Goal: Task Accomplishment & Management: Complete application form

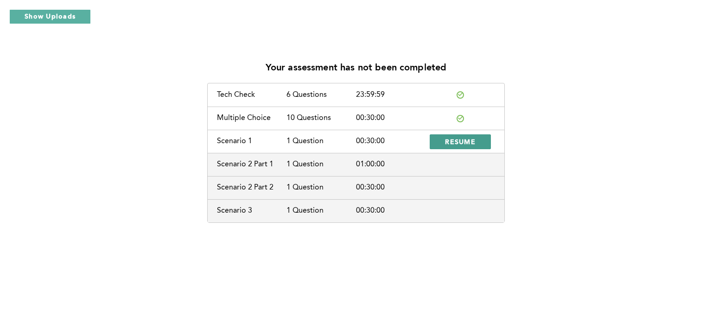
click at [457, 142] on span "RESUME" at bounding box center [460, 141] width 31 height 9
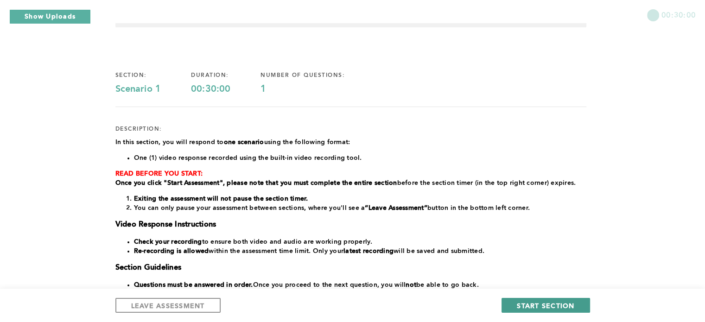
scroll to position [31, 0]
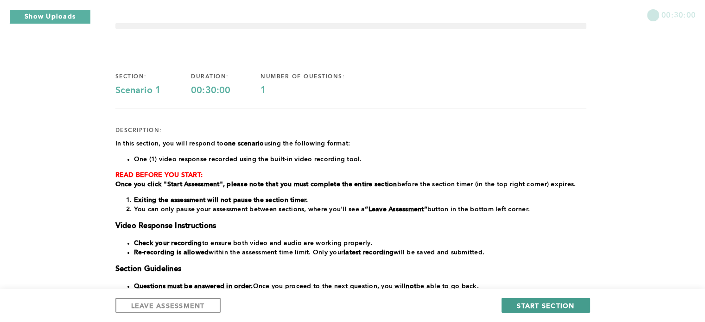
click at [550, 305] on span "START SECTION" at bounding box center [545, 305] width 57 height 9
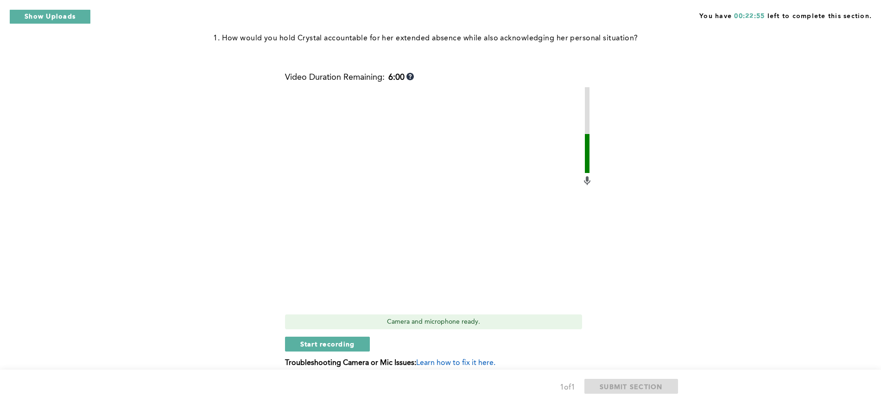
scroll to position [302, 0]
click at [327, 322] on span "Start recording" at bounding box center [327, 343] width 55 height 9
click at [313, 322] on span "Stop recording" at bounding box center [327, 343] width 54 height 9
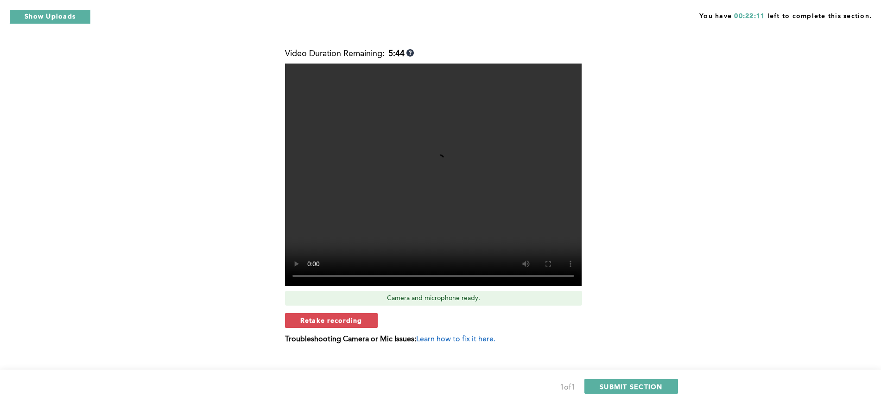
scroll to position [341, 0]
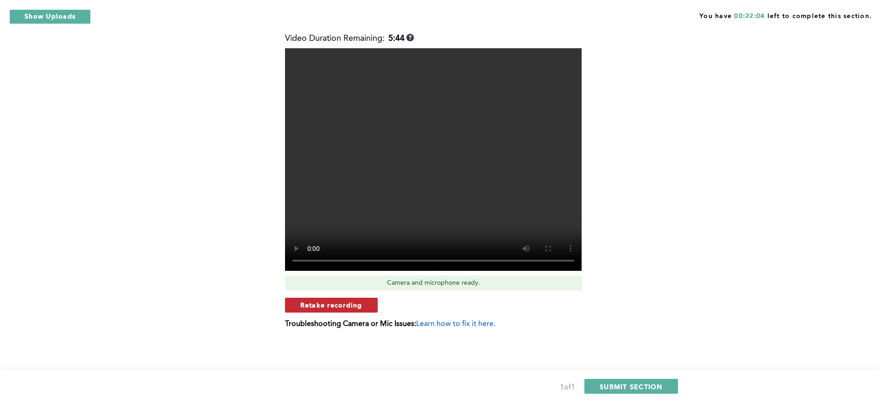
click at [335, 306] on span "Retake recording" at bounding box center [331, 304] width 62 height 9
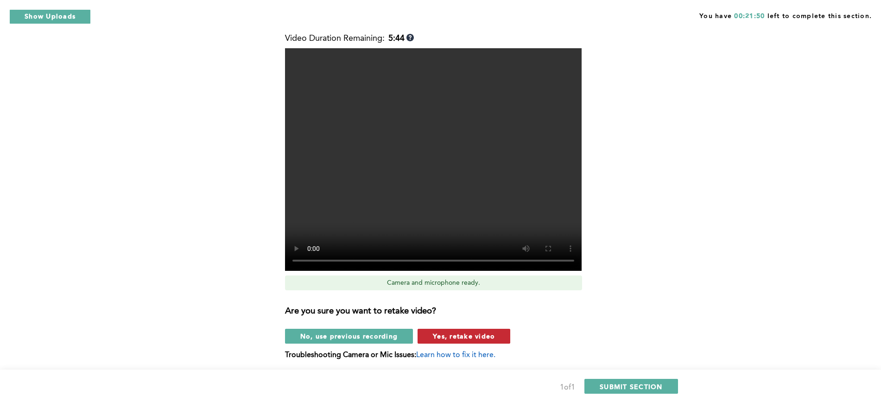
click at [459, 322] on button "Yes, retake video" at bounding box center [463, 336] width 93 height 15
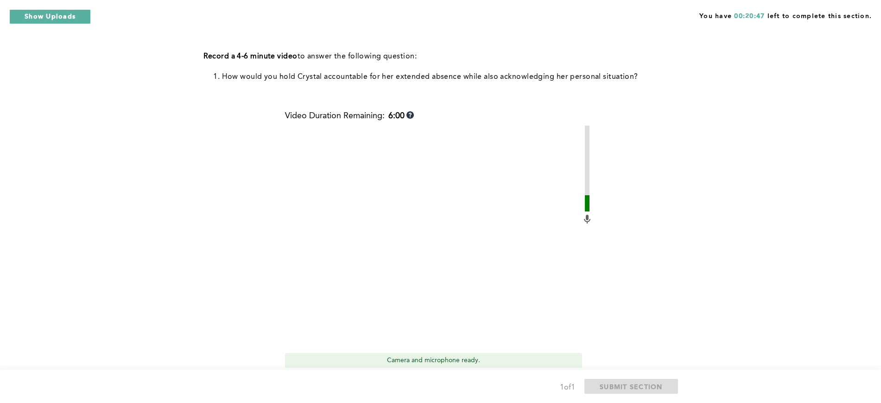
scroll to position [283, 0]
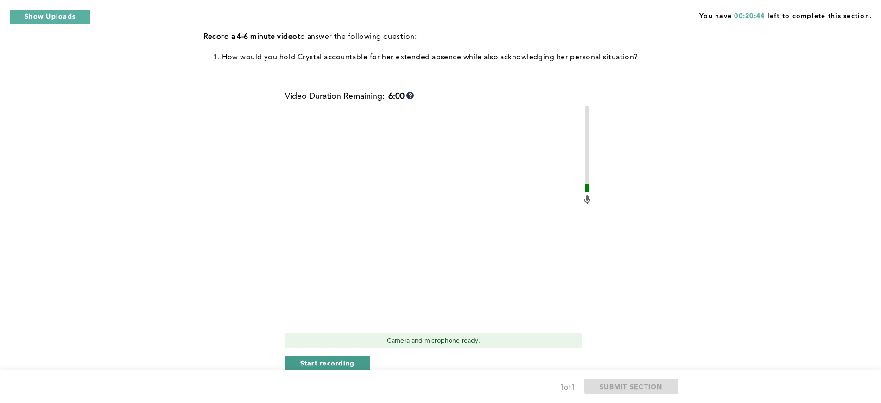
click at [335, 322] on span "Start recording" at bounding box center [327, 362] width 55 height 9
click at [344, 322] on span "Stop recording" at bounding box center [327, 362] width 54 height 9
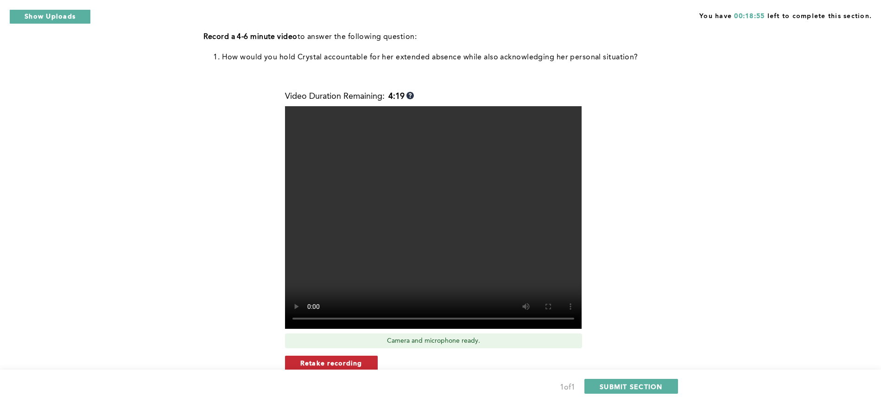
click at [318, 322] on span "Retake recording" at bounding box center [331, 362] width 62 height 9
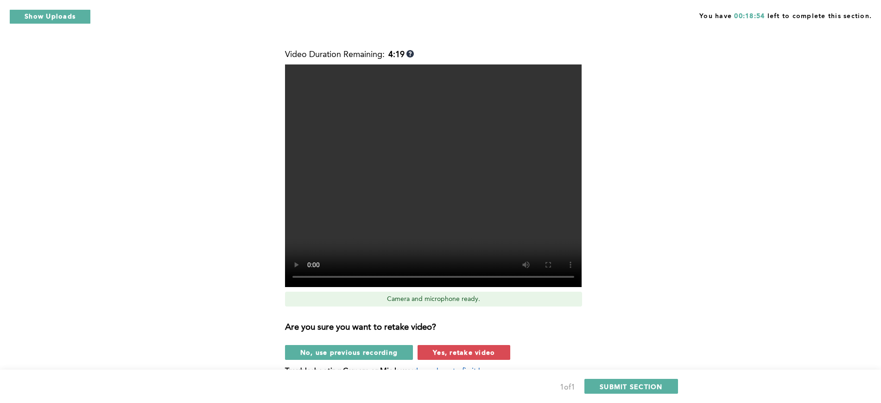
scroll to position [341, 0]
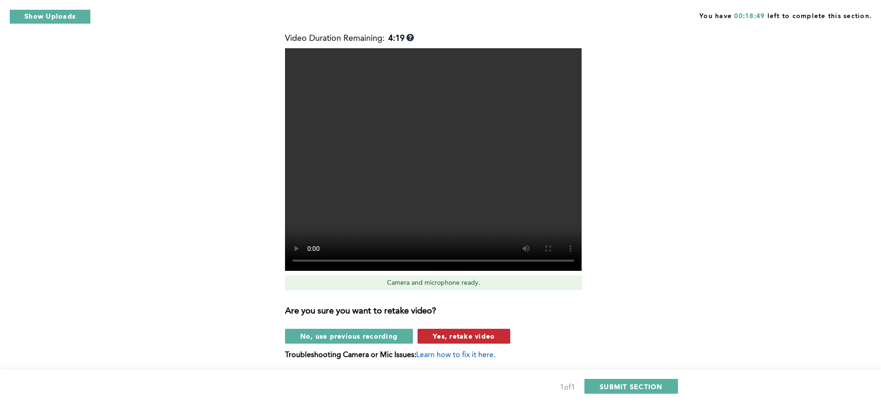
click at [461, 322] on span "Yes, retake video" at bounding box center [464, 335] width 62 height 9
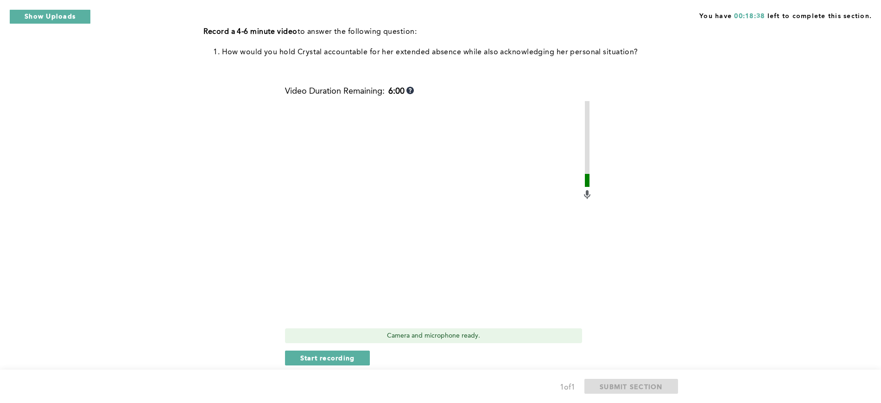
scroll to position [302, 0]
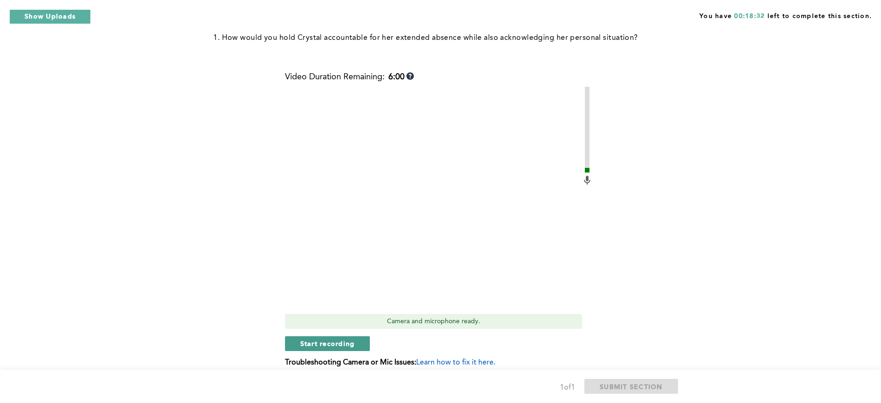
click at [336, 322] on span "Start recording" at bounding box center [327, 343] width 55 height 9
click at [307, 322] on span "Stop recording" at bounding box center [327, 343] width 54 height 9
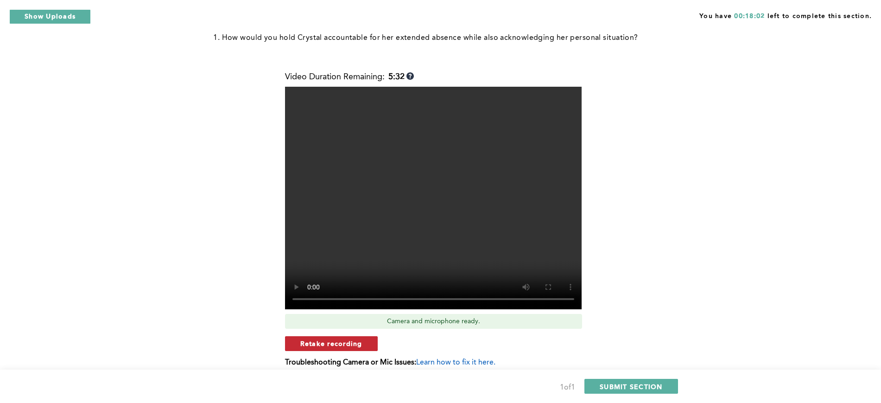
click at [322, 322] on span "Retake recording" at bounding box center [331, 343] width 62 height 9
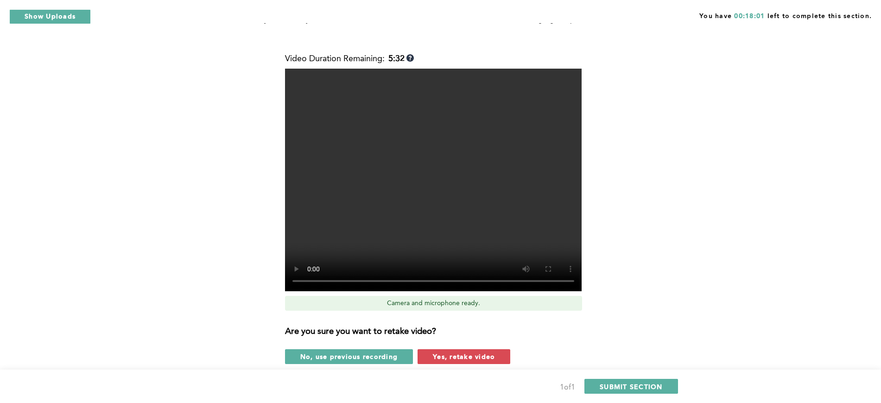
scroll to position [360, 0]
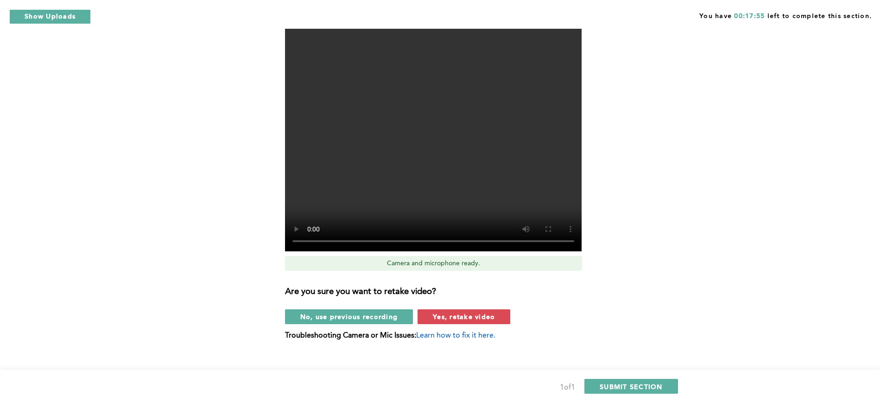
click at [477, 306] on div "Are you sure you want to retake video? No, use previous recording Yes, retake v…" at bounding box center [439, 301] width 308 height 46
click at [469, 316] on span "Yes, retake video" at bounding box center [464, 316] width 62 height 9
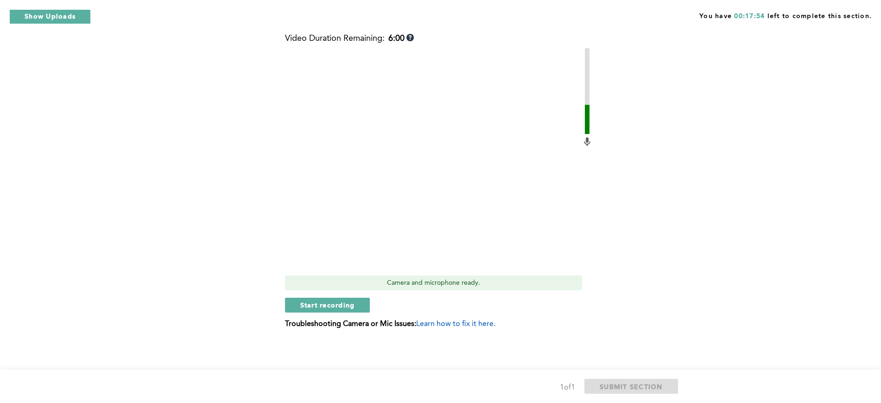
scroll to position [341, 0]
click at [332, 304] on span "Start recording" at bounding box center [327, 304] width 55 height 9
click at [335, 307] on span "Stop recording" at bounding box center [327, 304] width 54 height 9
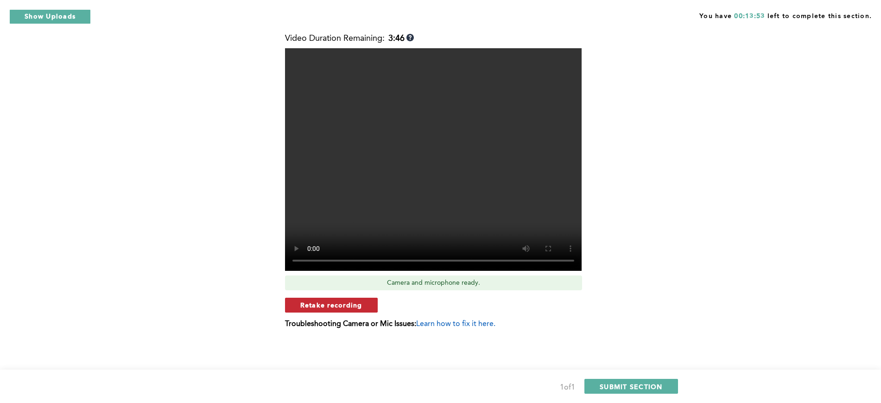
click at [333, 304] on span "Retake recording" at bounding box center [331, 304] width 62 height 9
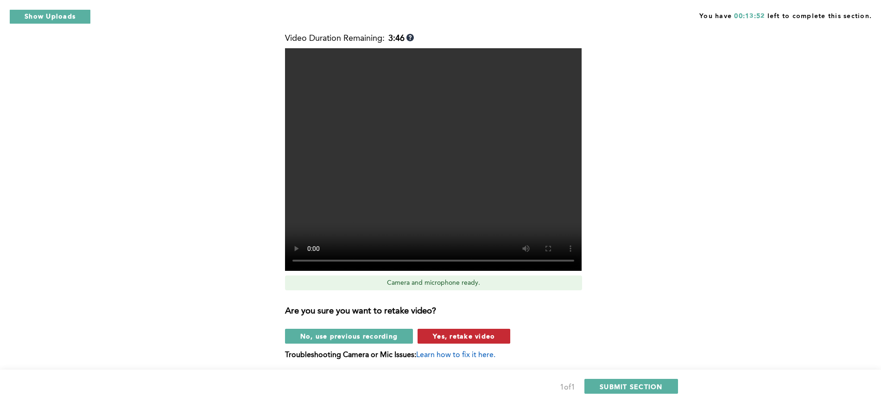
click at [449, 322] on span "Yes, retake video" at bounding box center [464, 335] width 62 height 9
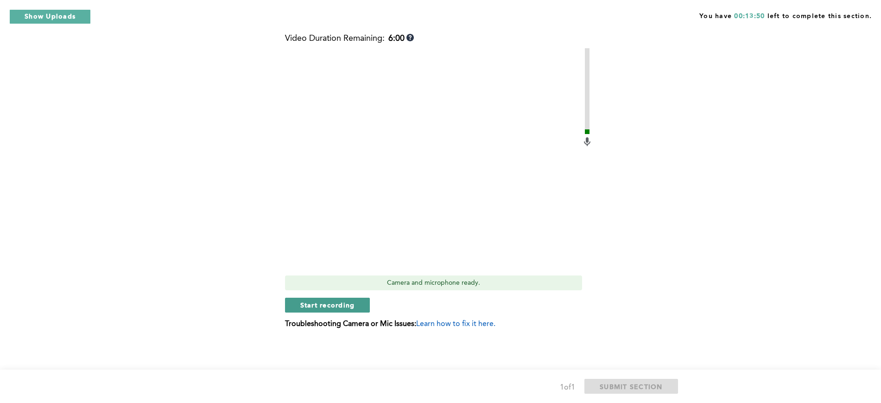
click at [324, 304] on span "Start recording" at bounding box center [327, 304] width 55 height 9
click at [328, 306] on span "Stop recording" at bounding box center [327, 304] width 54 height 9
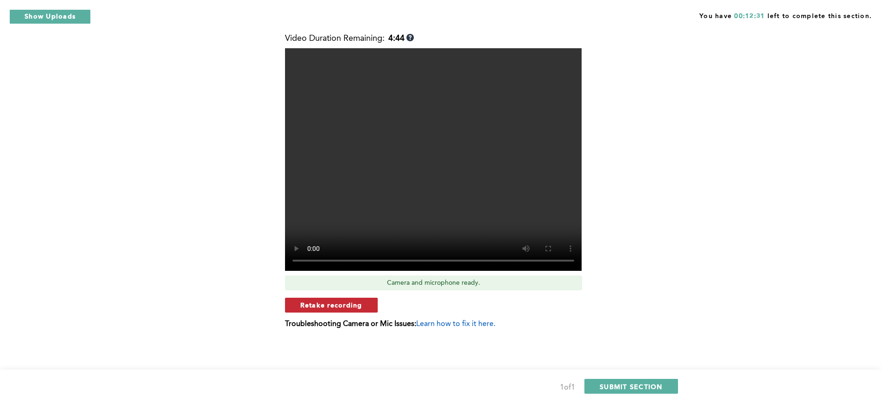
click at [317, 298] on button "Retake recording" at bounding box center [331, 304] width 93 height 15
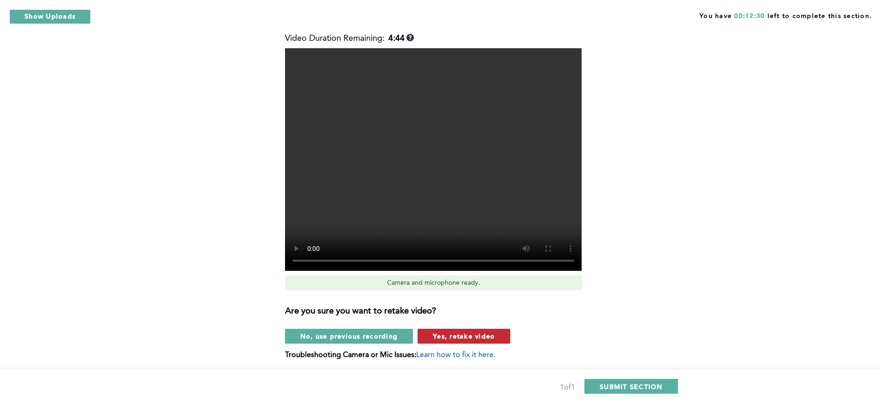
click at [457, 322] on span "Yes, retake video" at bounding box center [464, 335] width 62 height 9
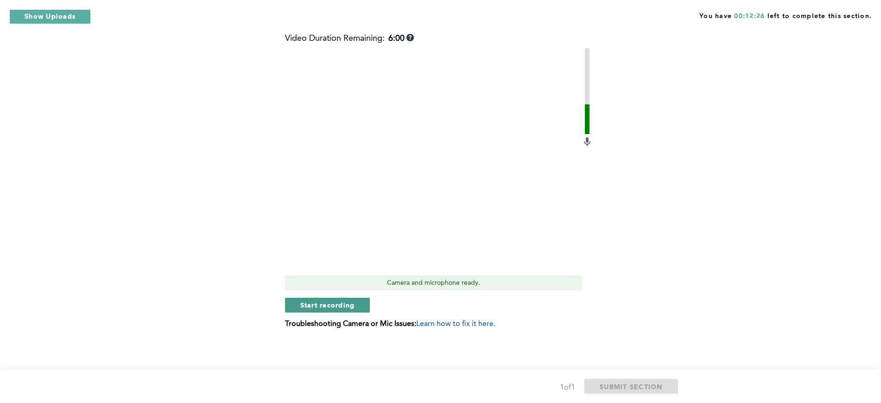
click at [329, 304] on span "Start recording" at bounding box center [327, 304] width 55 height 9
click at [303, 303] on span "Stop recording" at bounding box center [327, 304] width 54 height 9
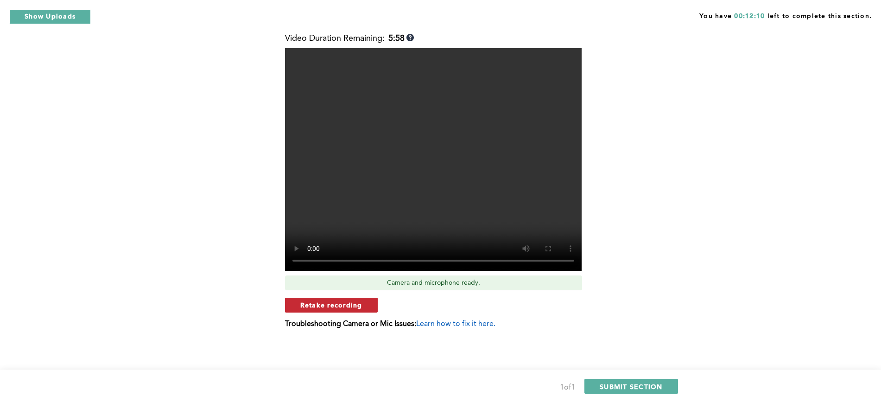
click at [328, 303] on span "Retake recording" at bounding box center [331, 304] width 62 height 9
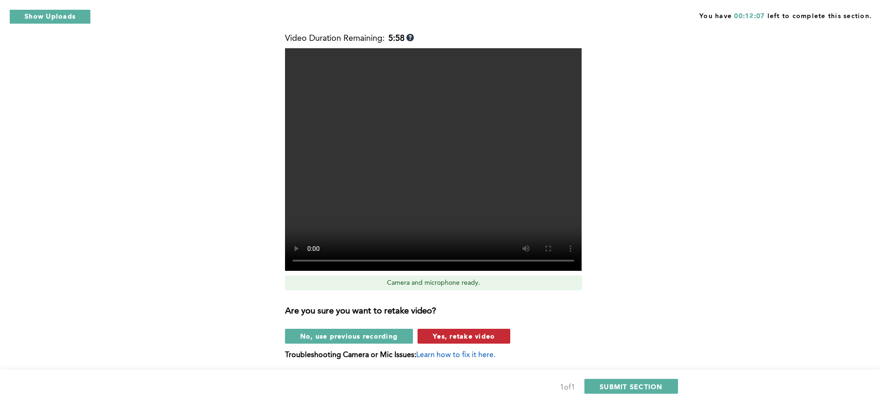
click at [460, 322] on span "Yes, retake video" at bounding box center [464, 335] width 62 height 9
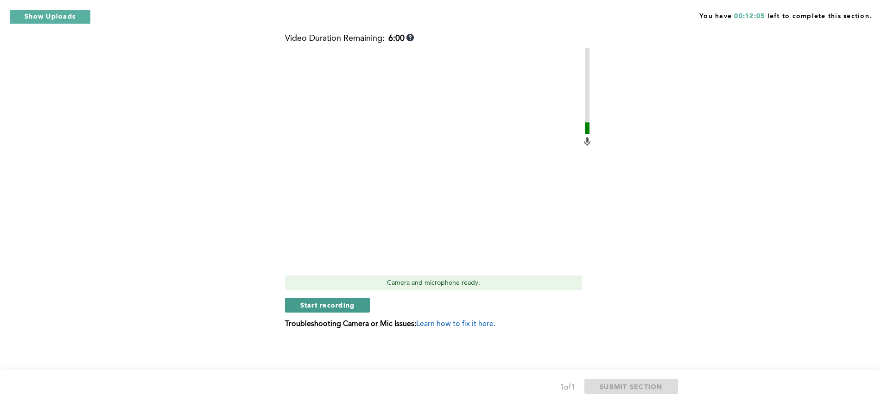
click at [338, 306] on span "Start recording" at bounding box center [327, 304] width 55 height 9
click at [336, 302] on span "Stop recording" at bounding box center [327, 304] width 54 height 9
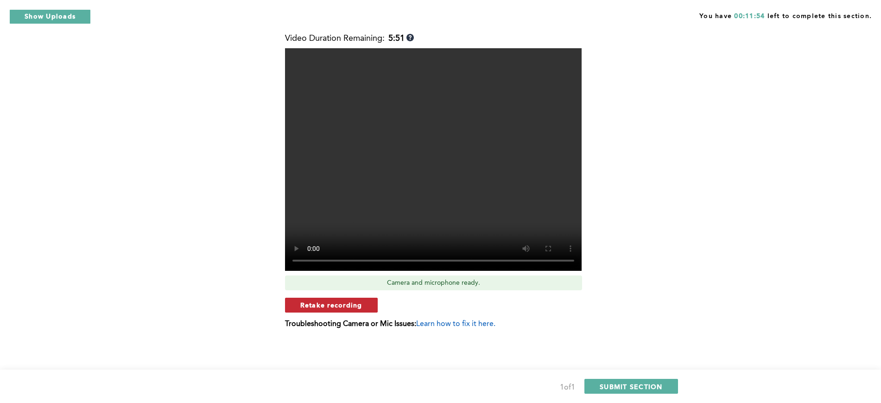
click at [340, 299] on button "Retake recording" at bounding box center [331, 304] width 93 height 15
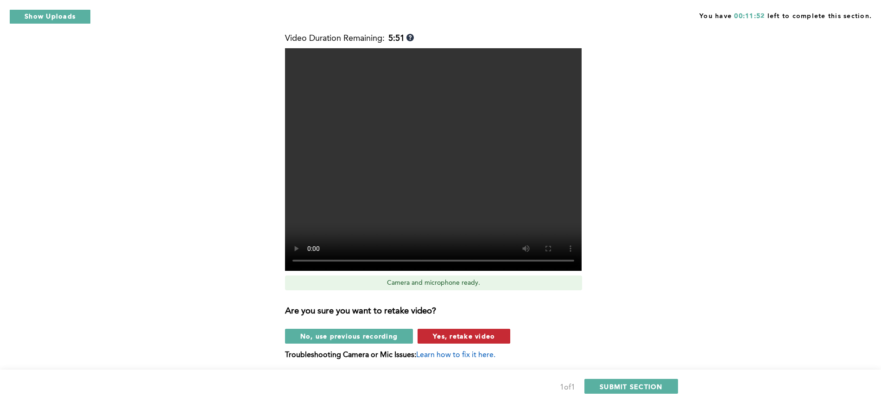
click at [445, 322] on span "Yes, retake video" at bounding box center [464, 335] width 62 height 9
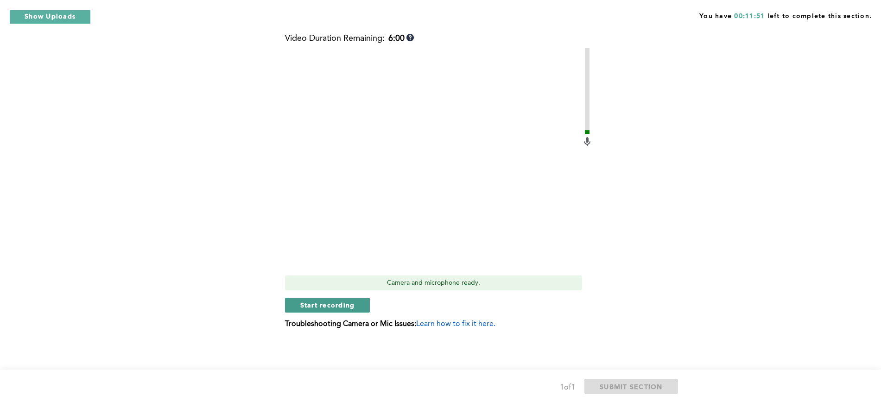
click at [310, 300] on span "Start recording" at bounding box center [327, 304] width 55 height 9
click at [341, 303] on span "Stop recording" at bounding box center [327, 304] width 54 height 9
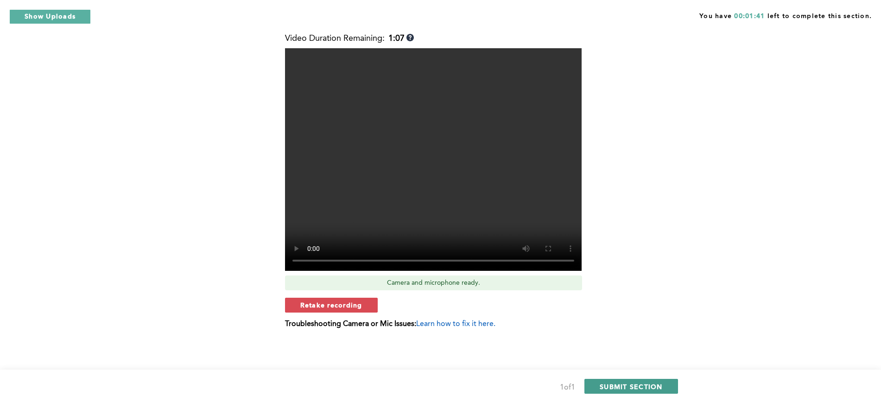
click at [615, 322] on span "SUBMIT SECTION" at bounding box center [631, 386] width 63 height 9
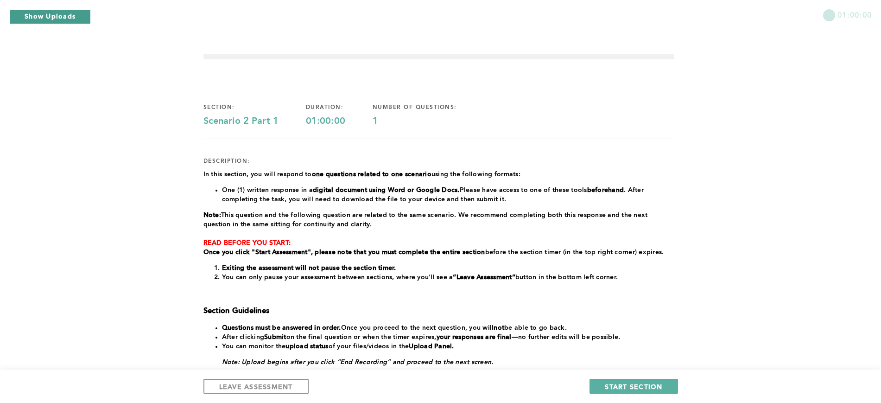
click at [50, 13] on button "Show Uploads" at bounding box center [50, 16] width 82 height 15
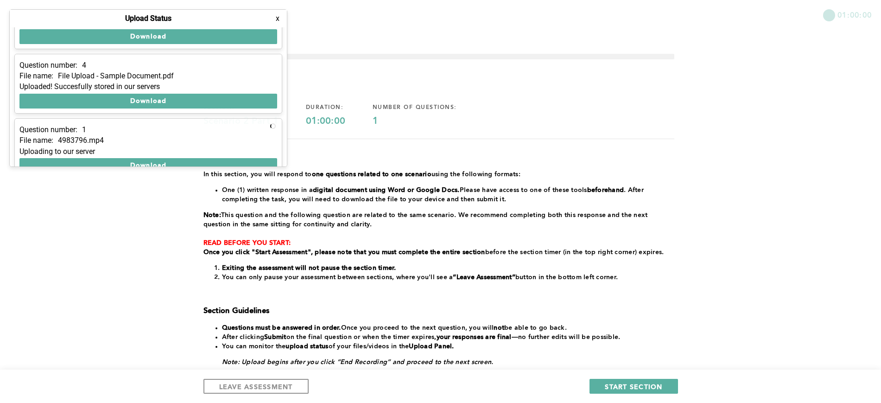
scroll to position [55, 0]
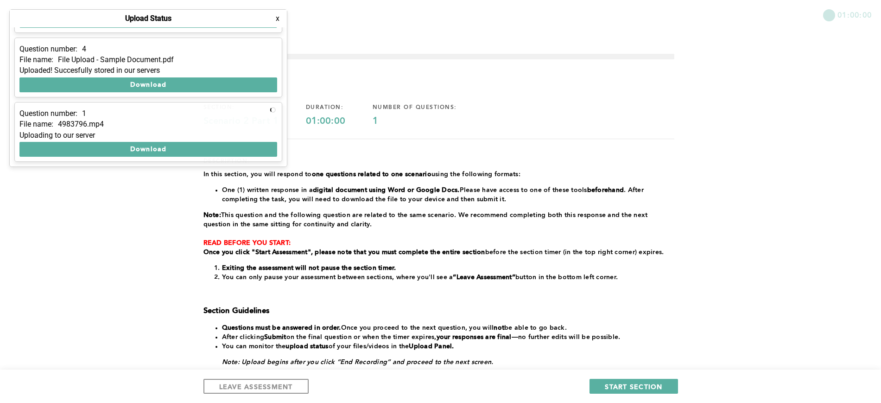
click at [564, 119] on div "section: Scenario 2 Part 1 duration: 01:00:00 number of questions: 1" at bounding box center [438, 115] width 471 height 23
click at [278, 18] on button "x" at bounding box center [277, 18] width 9 height 9
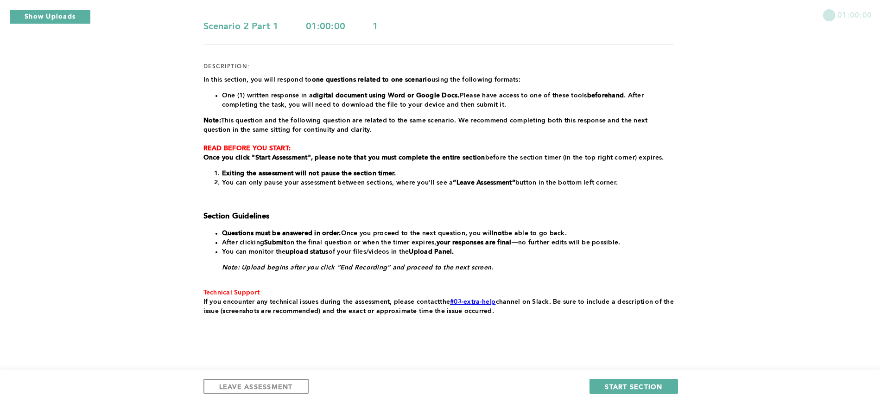
scroll to position [96, 0]
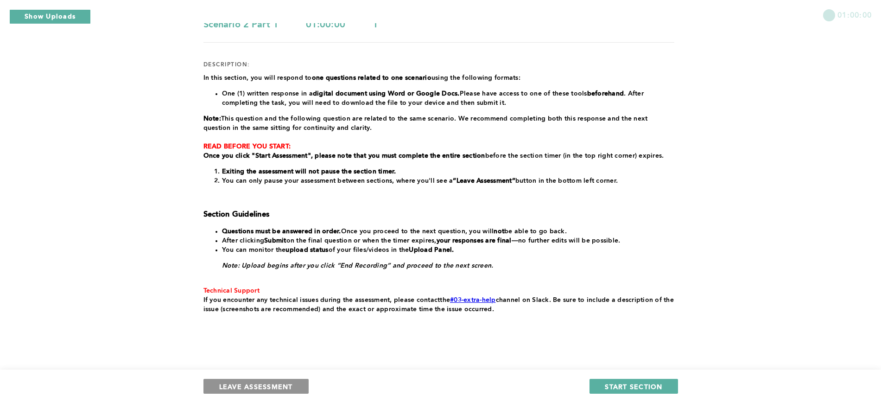
click at [272, 322] on span "LEAVE ASSESSMENT" at bounding box center [256, 386] width 74 height 9
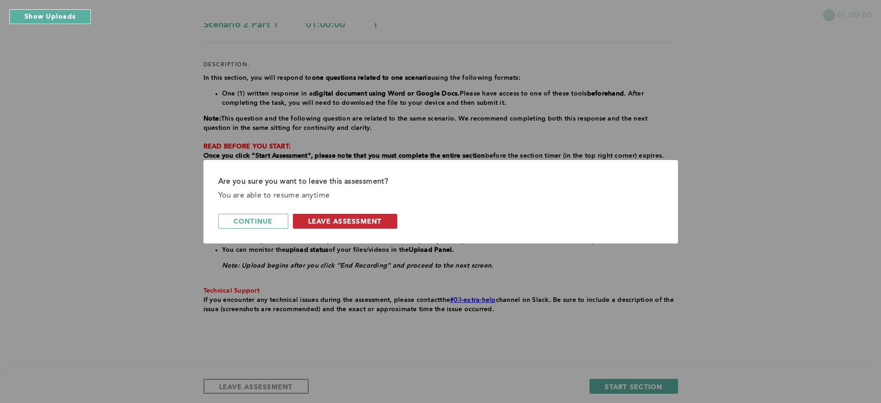
click at [318, 219] on span "leave assessment" at bounding box center [345, 220] width 74 height 9
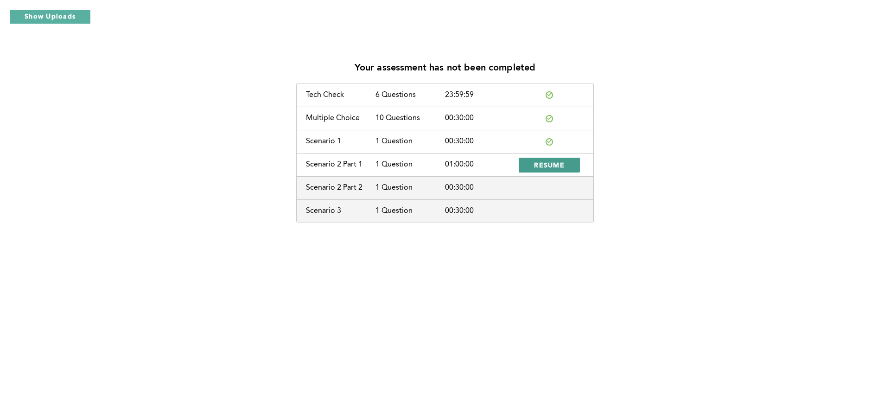
click at [535, 162] on span "RESUME" at bounding box center [549, 164] width 31 height 9
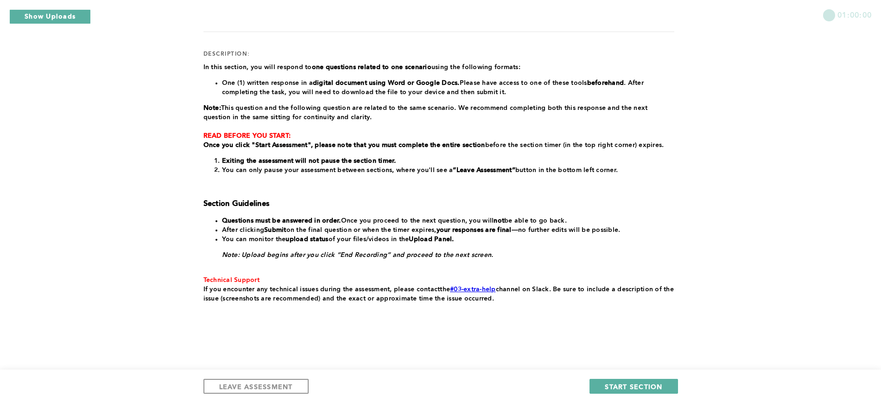
scroll to position [107, 0]
click at [642, 322] on button "START SECTION" at bounding box center [633, 386] width 88 height 15
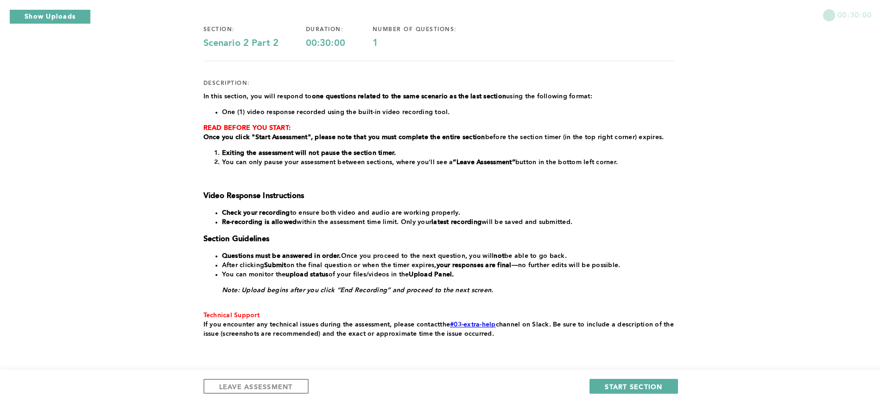
scroll to position [96, 0]
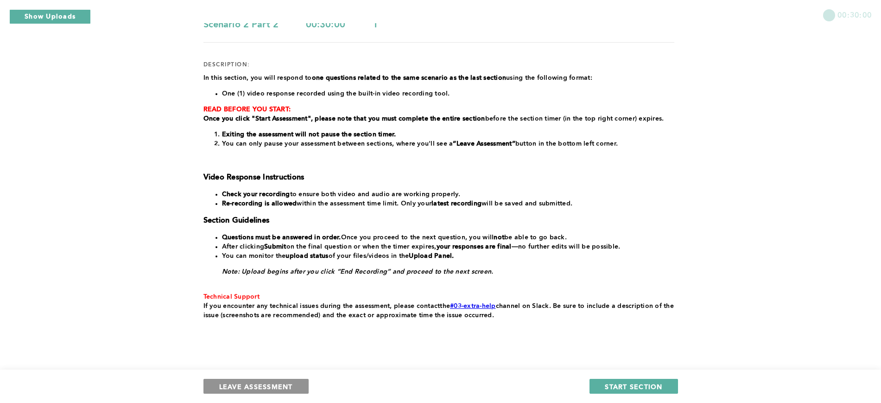
click at [220, 322] on span "LEAVE ASSESSMENT" at bounding box center [256, 386] width 74 height 9
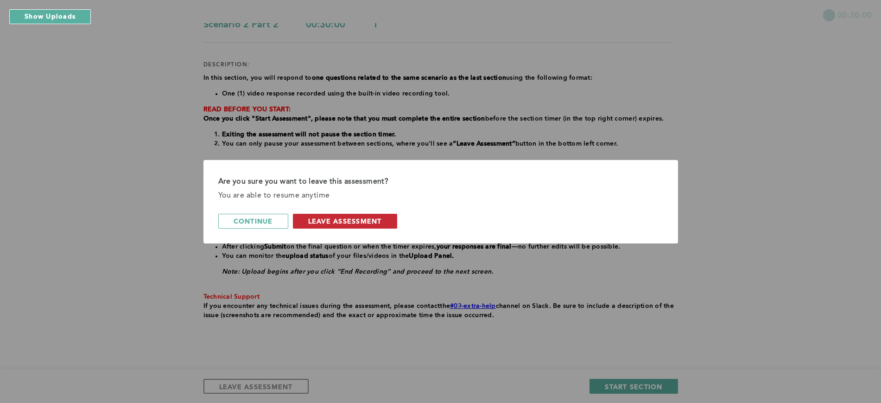
click at [330, 215] on button "leave assessment" at bounding box center [345, 221] width 104 height 15
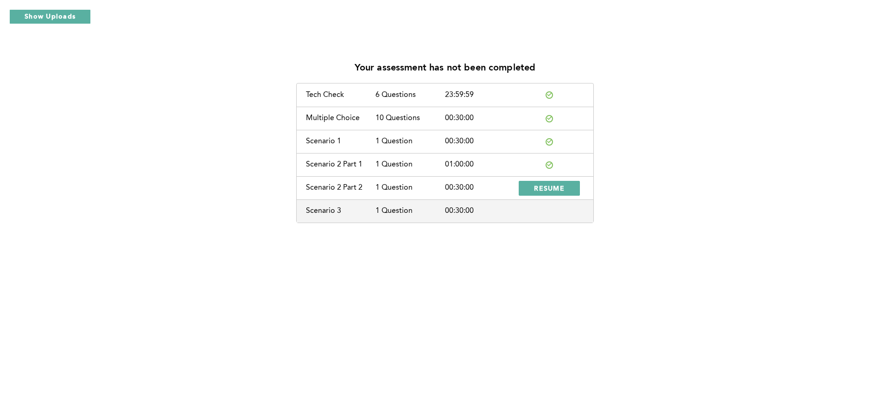
click at [547, 166] on icon at bounding box center [549, 164] width 5 height 5
click at [40, 16] on button "Show Uploads" at bounding box center [50, 16] width 82 height 15
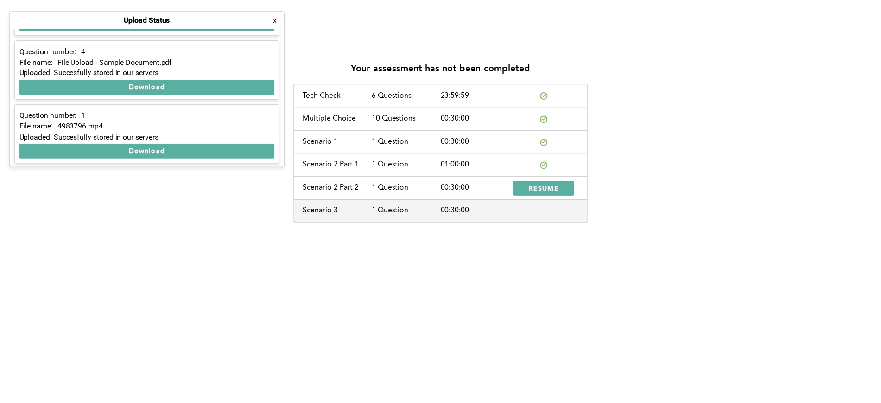
scroll to position [55, 0]
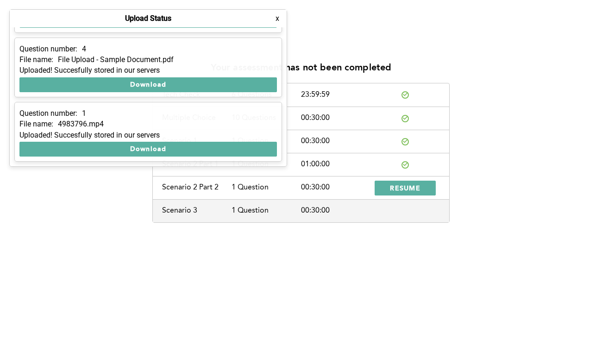
click at [398, 179] on div "Scenario 2 Part 2 1 Question 00:30:00 RESUME" at bounding box center [301, 187] width 297 height 23
click at [400, 187] on span "RESUME" at bounding box center [405, 187] width 31 height 9
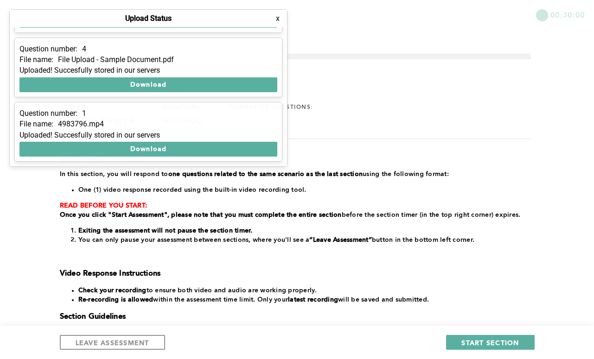
click at [274, 18] on button "x" at bounding box center [277, 18] width 9 height 9
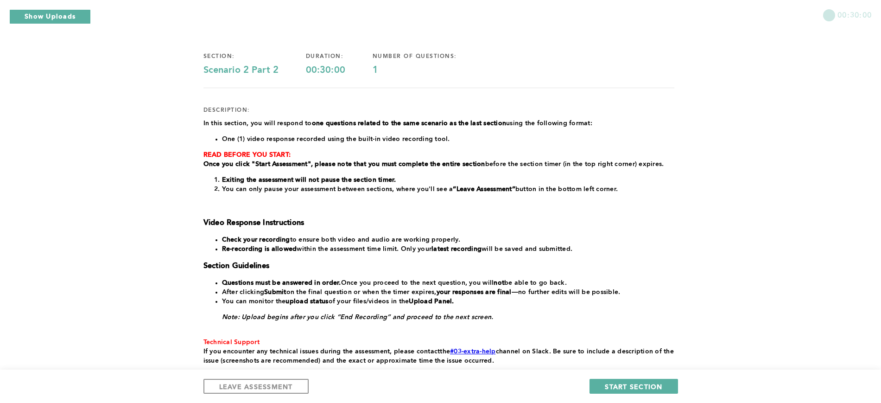
scroll to position [58, 0]
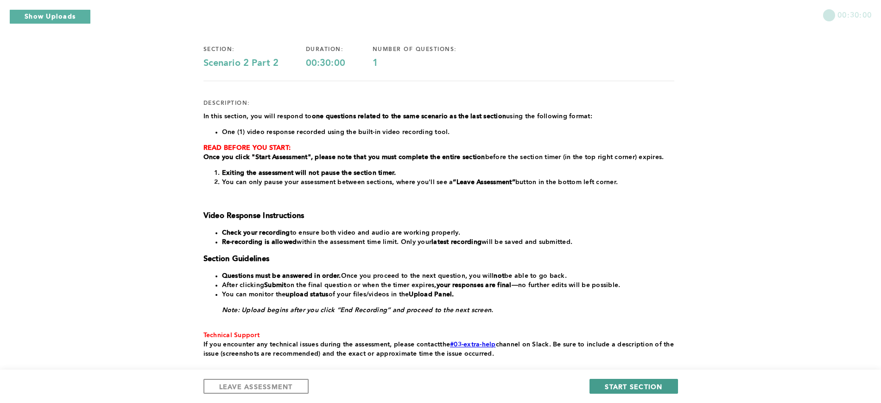
click at [645, 322] on span "START SECTION" at bounding box center [633, 386] width 57 height 9
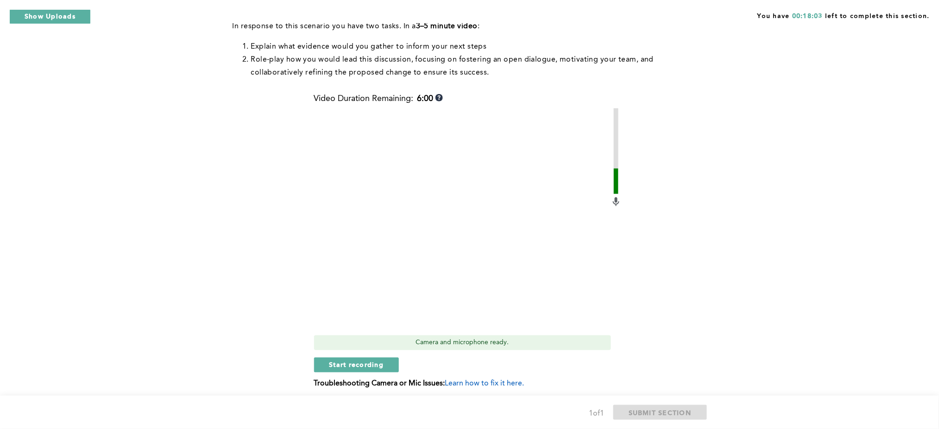
scroll to position [350, 0]
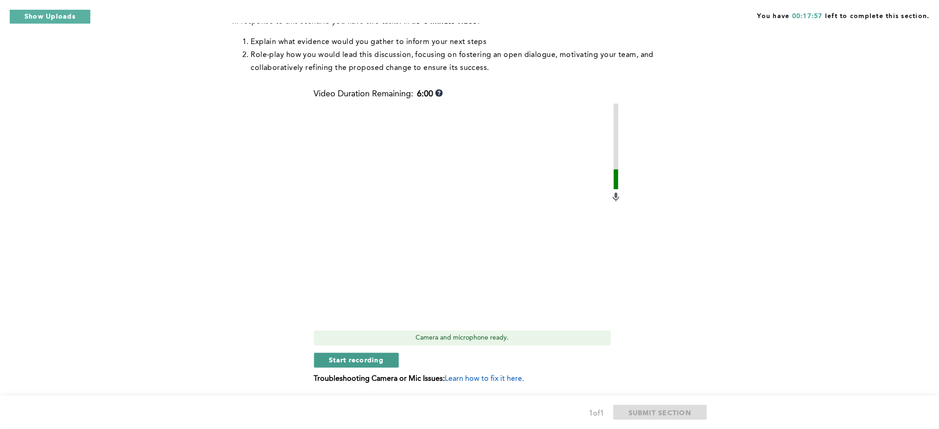
click at [366, 322] on span "Start recording" at bounding box center [356, 360] width 55 height 9
click at [372, 322] on span "Stop recording" at bounding box center [356, 360] width 54 height 9
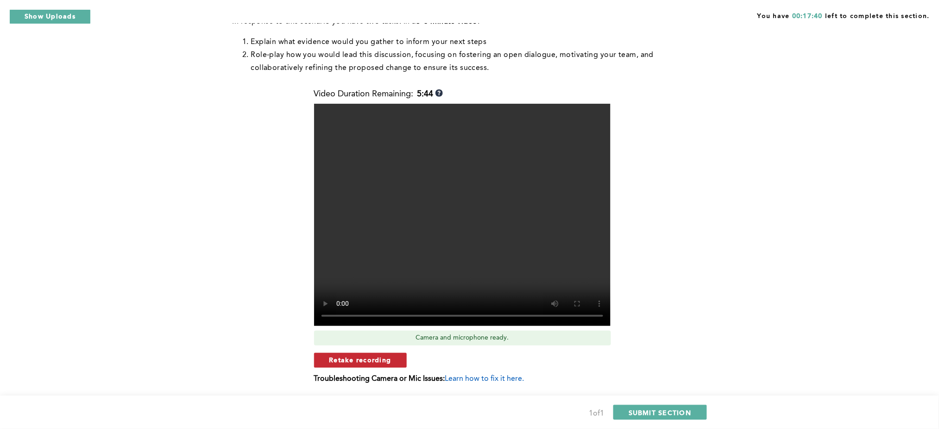
click at [365, 322] on span "Retake recording" at bounding box center [360, 360] width 62 height 9
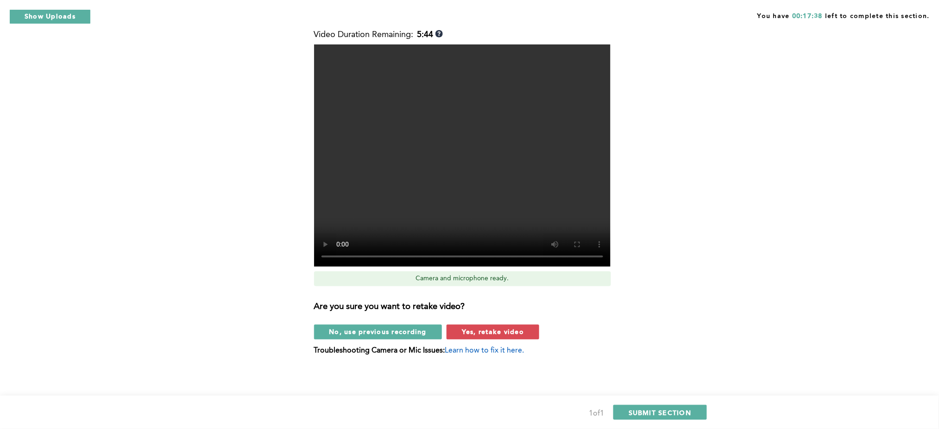
scroll to position [410, 0]
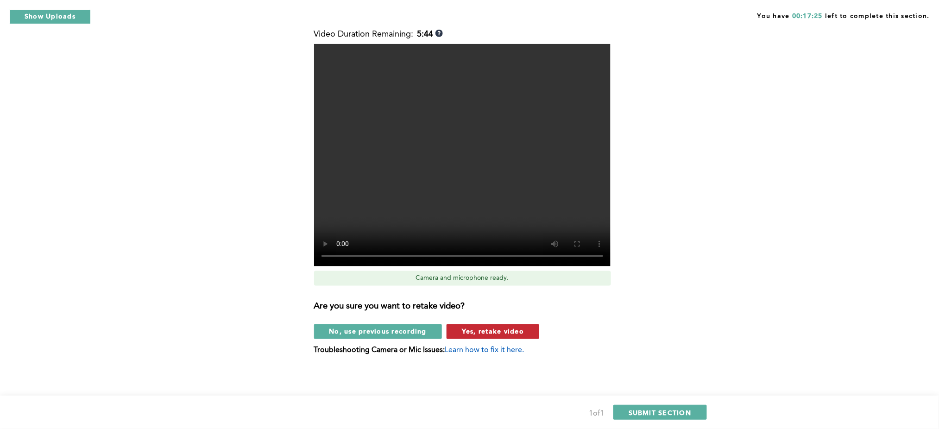
click at [484, 322] on span "Yes, retake video" at bounding box center [493, 331] width 62 height 9
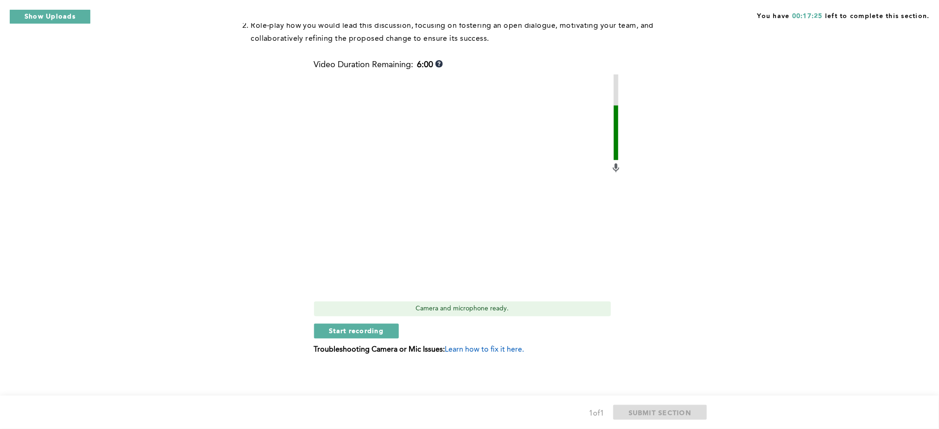
scroll to position [379, 0]
click at [366, 322] on span "Start recording" at bounding box center [356, 331] width 55 height 9
click at [337, 322] on span "Stop recording" at bounding box center [356, 331] width 54 height 9
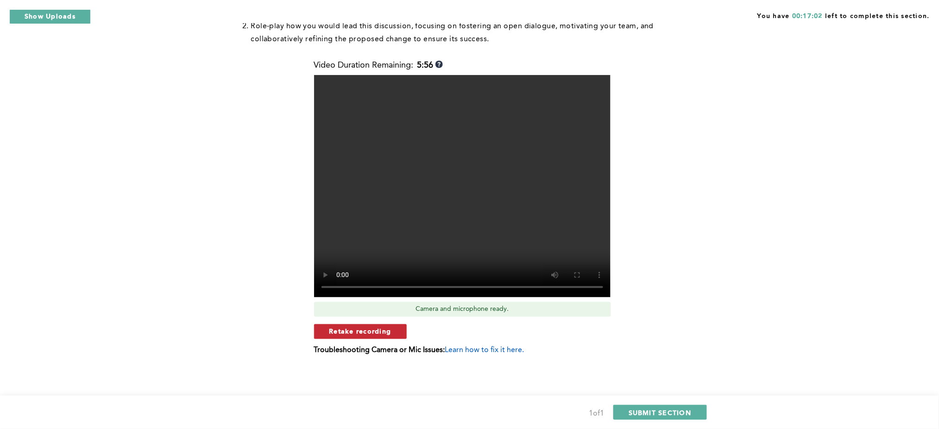
click at [386, 322] on span "Retake recording" at bounding box center [360, 331] width 62 height 9
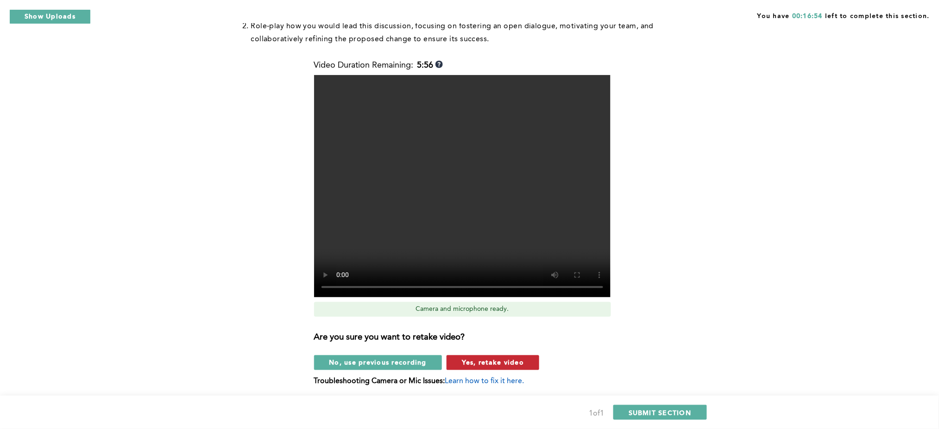
click at [492, 322] on span "Yes, retake video" at bounding box center [493, 362] width 62 height 9
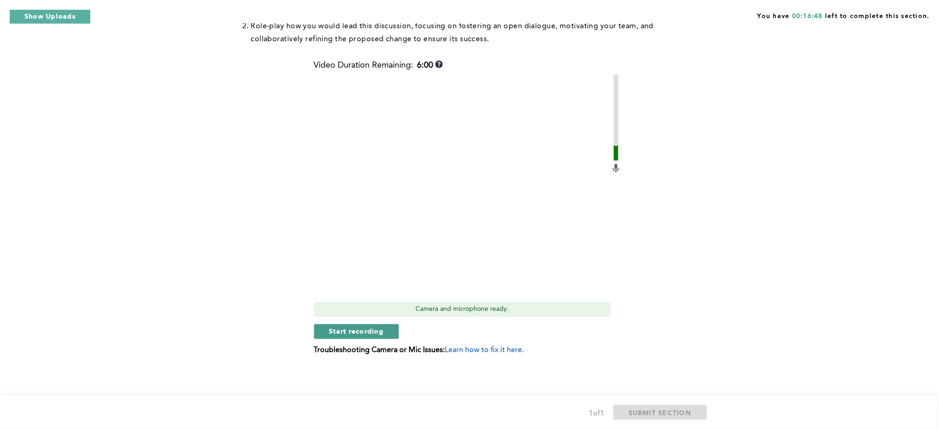
click at [366, 322] on span "Start recording" at bounding box center [356, 331] width 55 height 9
click at [381, 322] on span "Stop recording" at bounding box center [356, 331] width 54 height 9
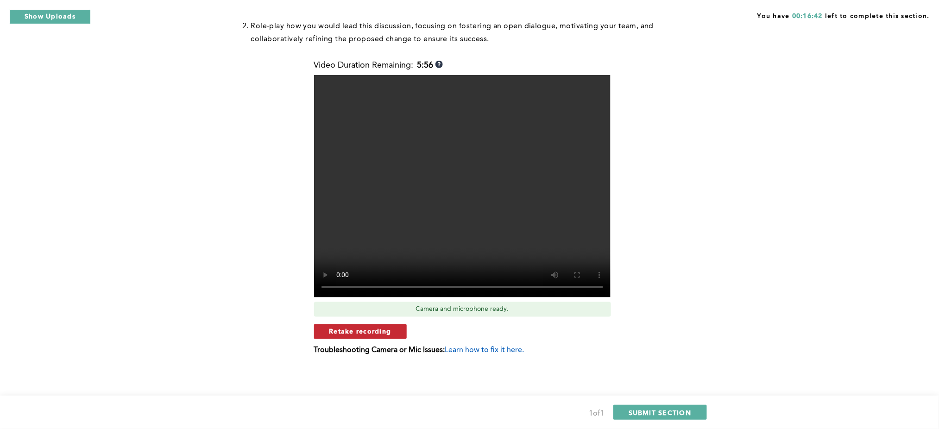
click at [381, 322] on span "Retake recording" at bounding box center [360, 331] width 62 height 9
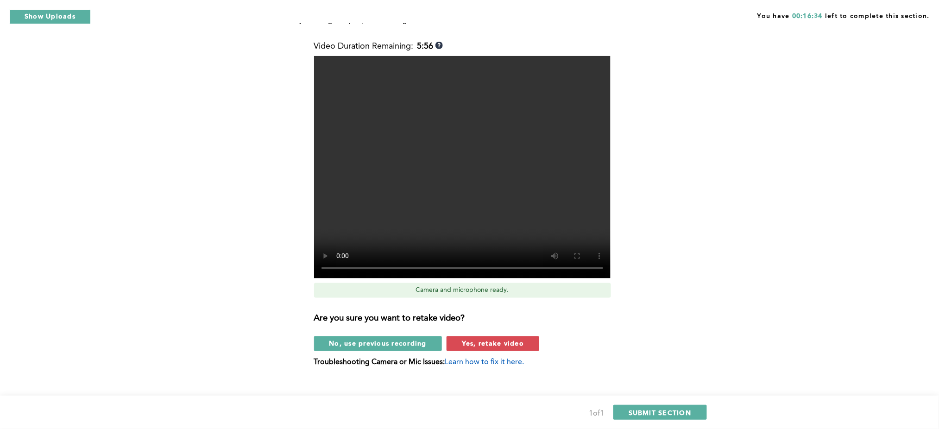
scroll to position [399, 0]
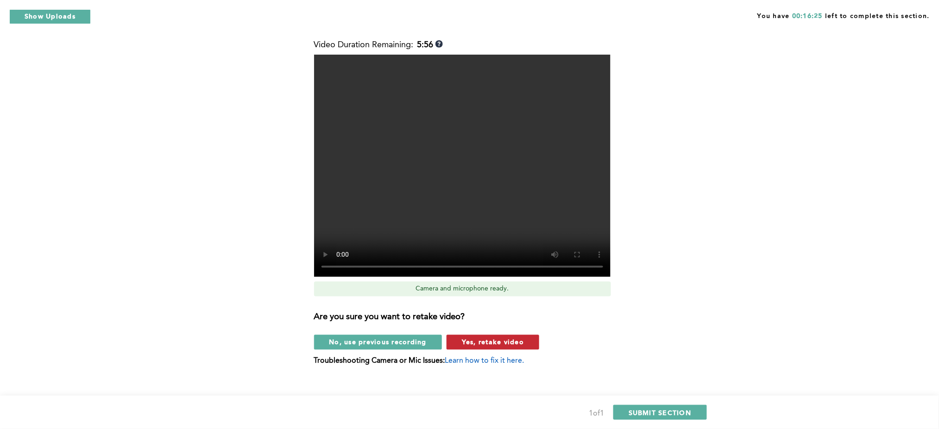
click at [483, 322] on span "Yes, retake video" at bounding box center [493, 342] width 62 height 9
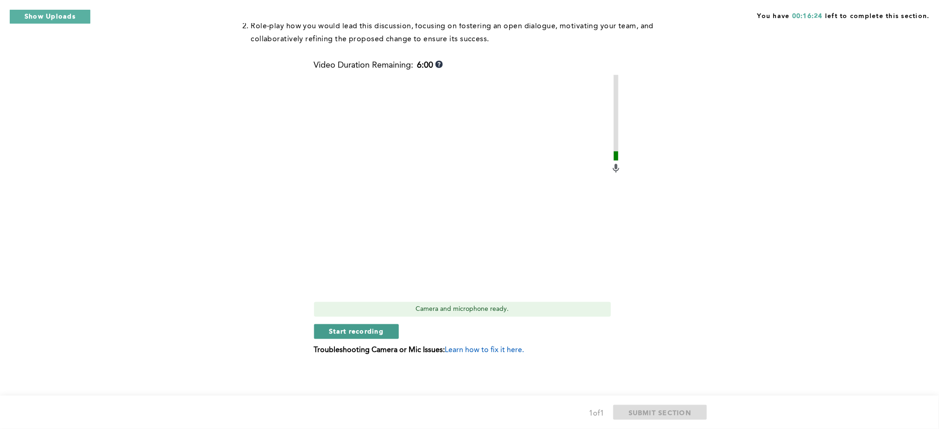
click at [366, 322] on span "Start recording" at bounding box center [356, 331] width 55 height 9
click at [346, 322] on span "Stop recording" at bounding box center [356, 331] width 54 height 9
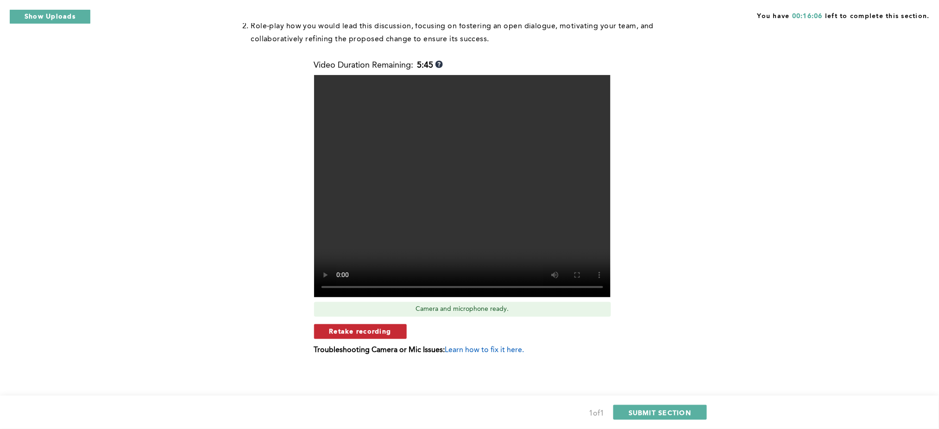
click at [347, 322] on span "Retake recording" at bounding box center [360, 331] width 62 height 9
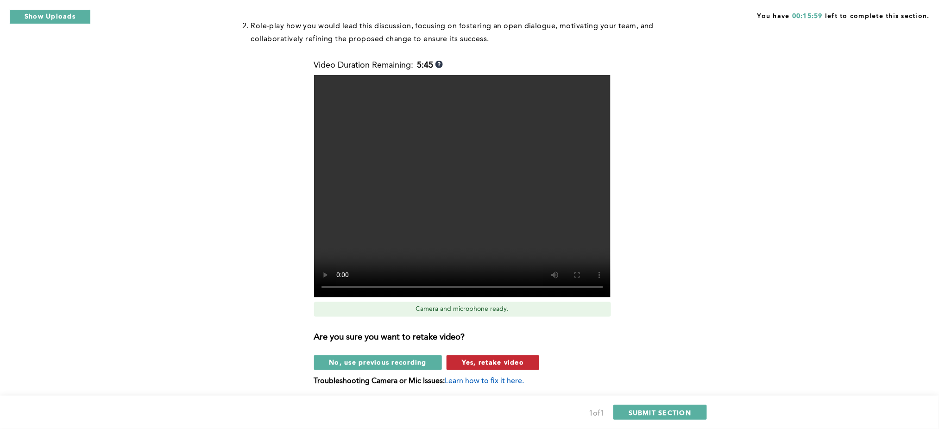
click at [495, 322] on span "Yes, retake video" at bounding box center [493, 362] width 62 height 9
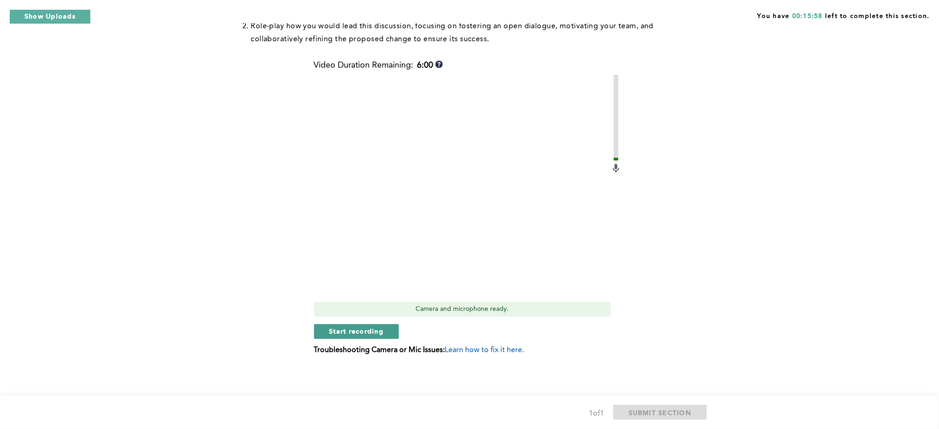
click at [371, 322] on span "Start recording" at bounding box center [356, 331] width 55 height 9
click at [374, 322] on span "Stop recording" at bounding box center [356, 331] width 54 height 9
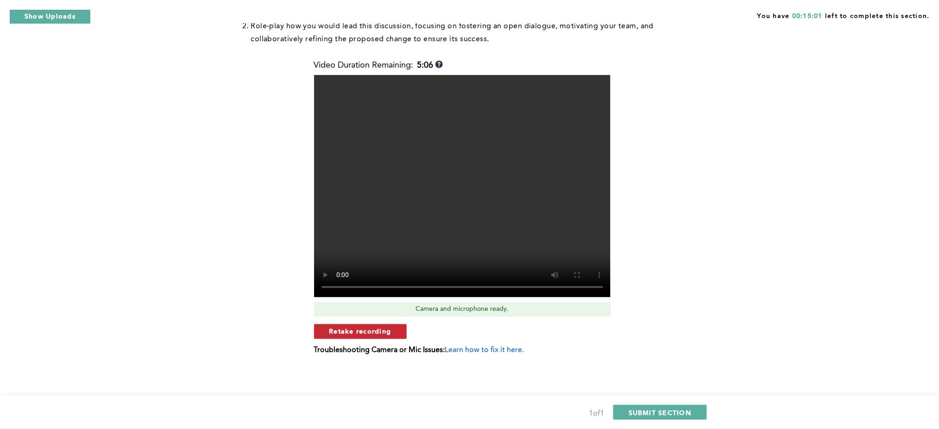
click at [386, 322] on span "Retake recording" at bounding box center [360, 331] width 62 height 9
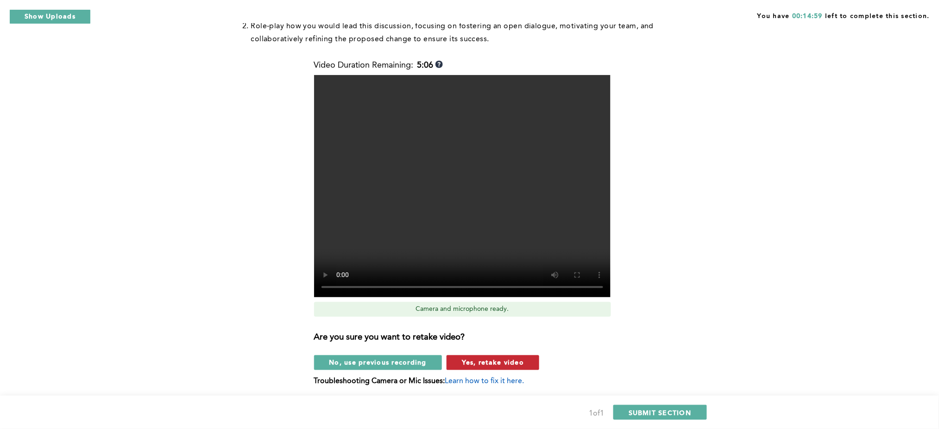
click at [488, 322] on span "Yes, retake video" at bounding box center [493, 362] width 62 height 9
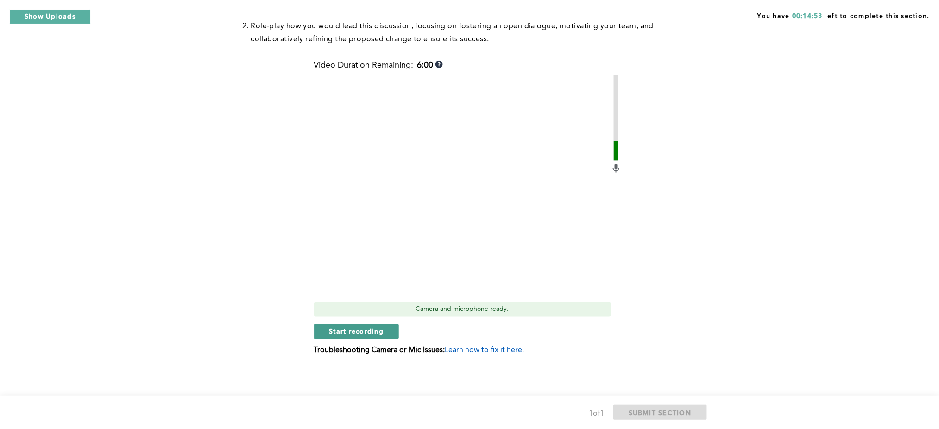
click at [362, 322] on span "Start recording" at bounding box center [356, 331] width 55 height 9
click at [344, 322] on span "Stop recording" at bounding box center [356, 331] width 54 height 9
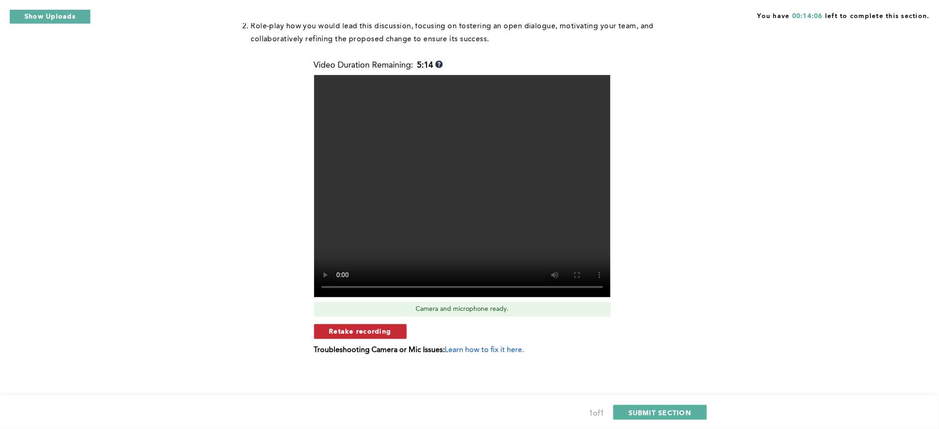
click at [354, 322] on span "Retake recording" at bounding box center [360, 331] width 62 height 9
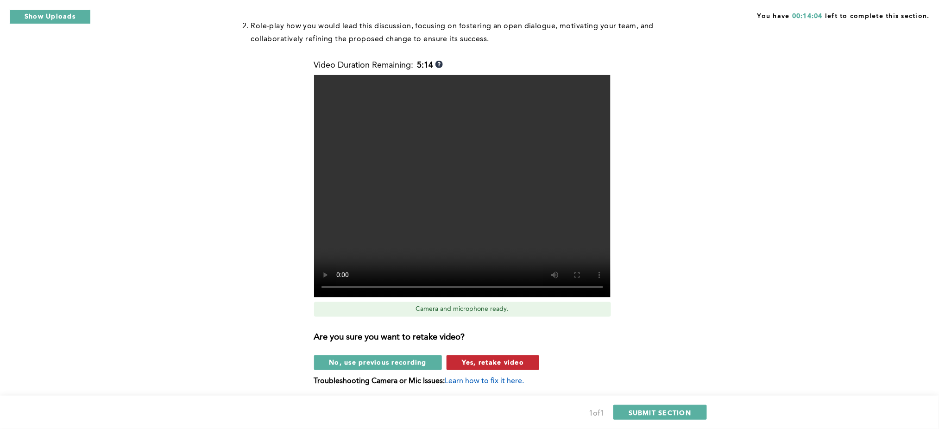
click at [494, 322] on span "Yes, retake video" at bounding box center [493, 362] width 62 height 9
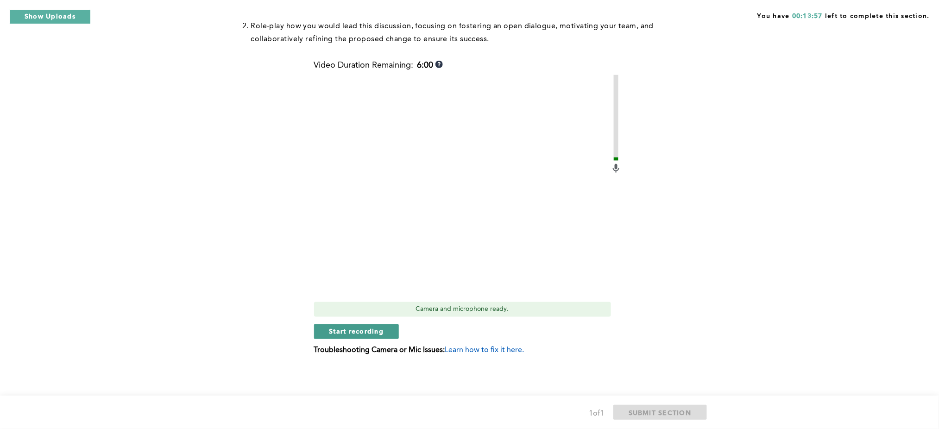
click at [359, 322] on span "Start recording" at bounding box center [356, 331] width 55 height 9
click at [365, 322] on span "Stop recording" at bounding box center [356, 331] width 54 height 9
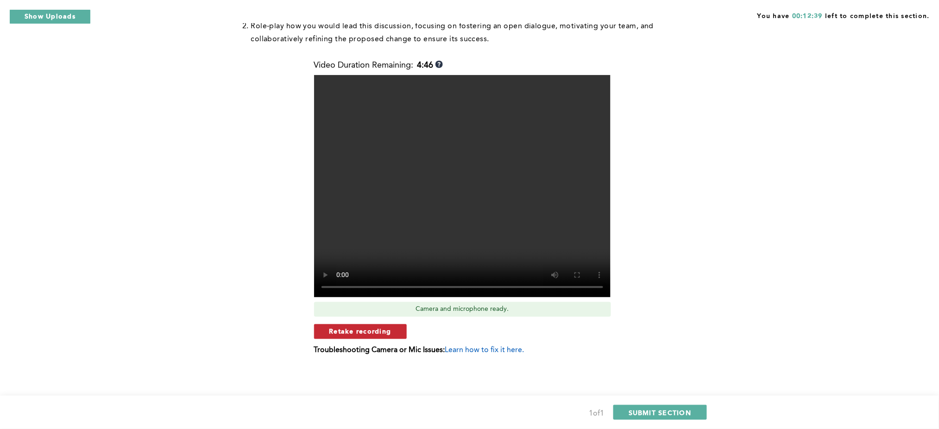
click at [367, 322] on button "Retake recording" at bounding box center [360, 331] width 93 height 15
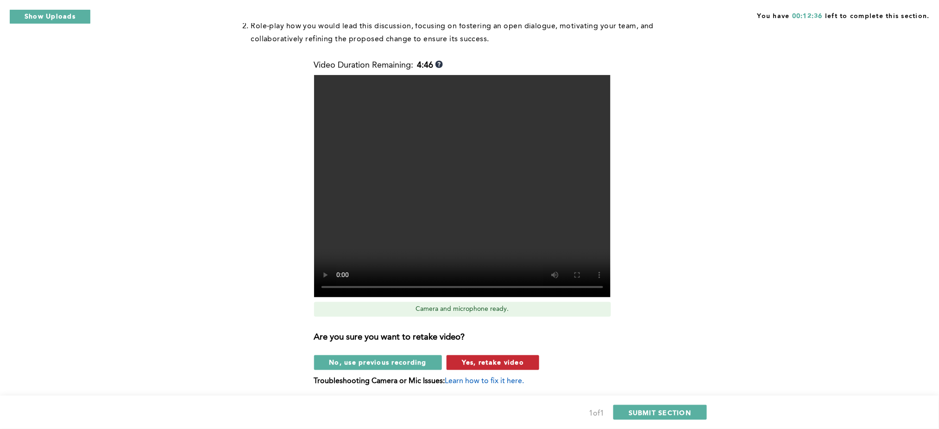
click at [485, 322] on span "Yes, retake video" at bounding box center [493, 362] width 62 height 9
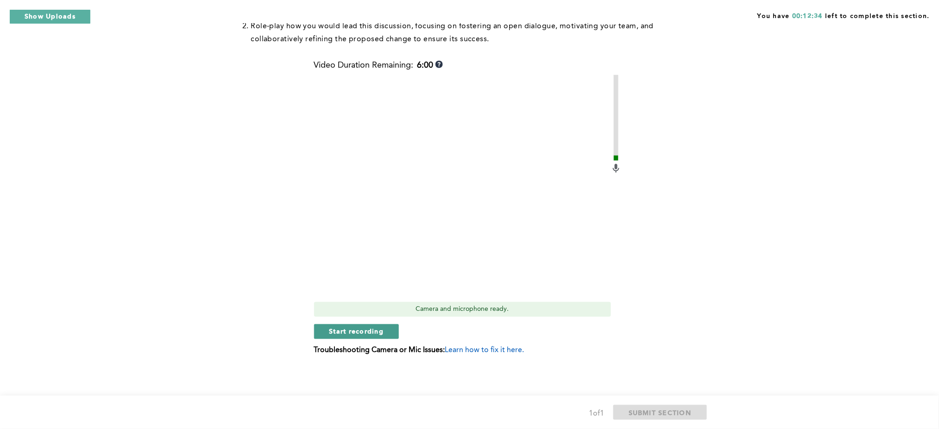
click at [364, 322] on span "Start recording" at bounding box center [356, 331] width 55 height 9
click at [350, 322] on span "Stop recording" at bounding box center [356, 331] width 54 height 9
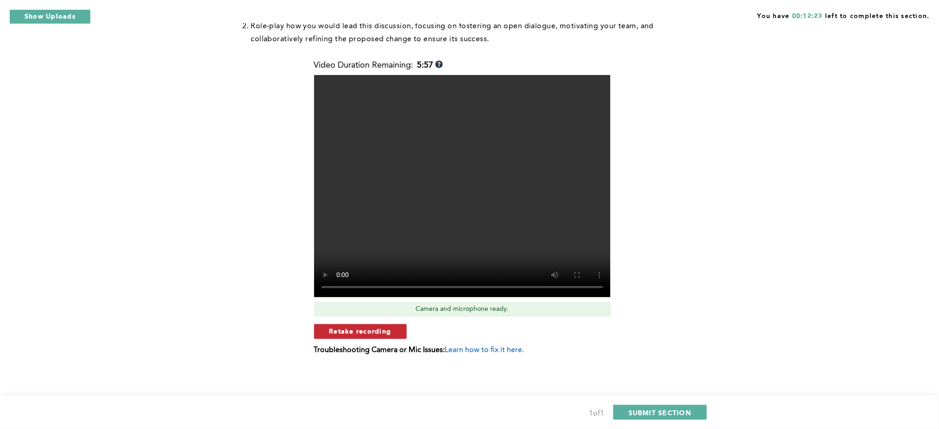
click at [373, 322] on span "Retake recording" at bounding box center [360, 331] width 62 height 9
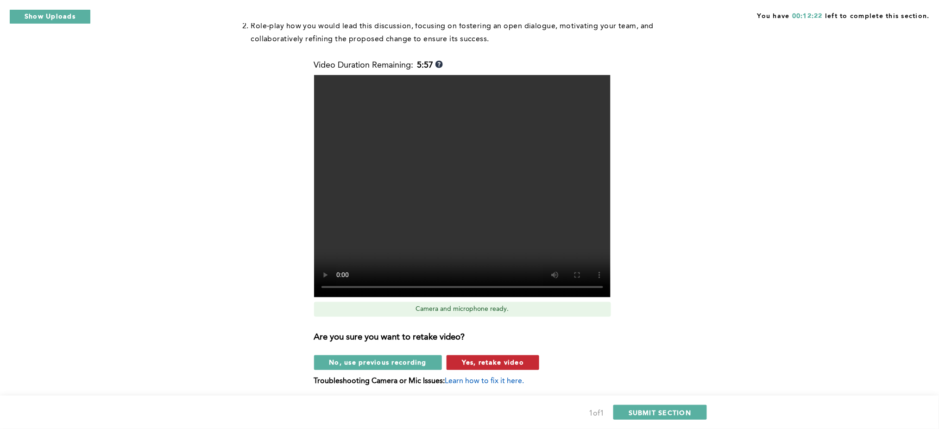
click at [483, 322] on span "Yes, retake video" at bounding box center [493, 362] width 62 height 9
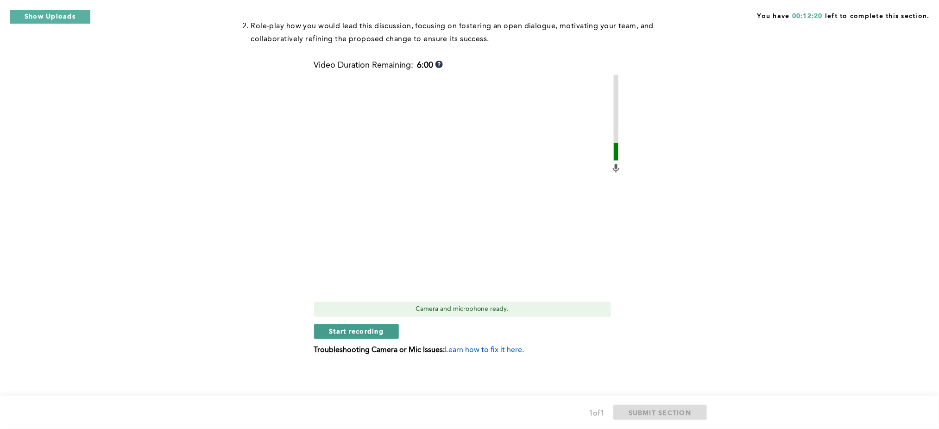
click at [345, 322] on span "Start recording" at bounding box center [356, 331] width 55 height 9
click at [366, 322] on span "Stop recording" at bounding box center [356, 331] width 54 height 9
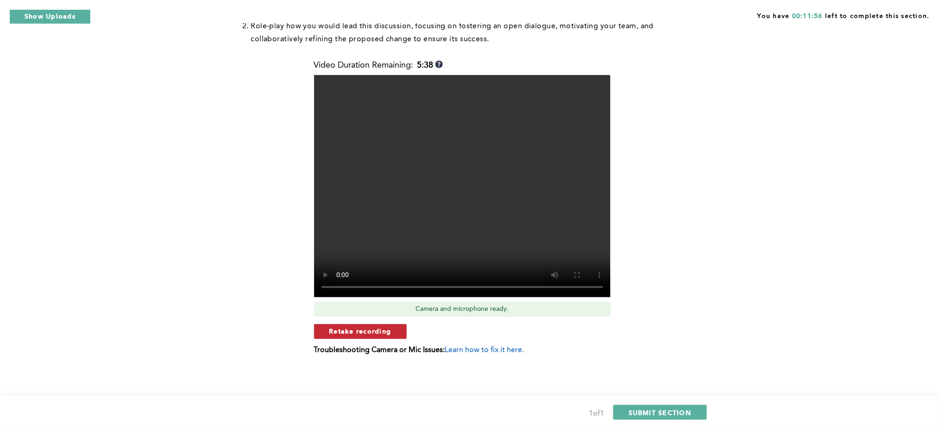
click at [367, 322] on span "Retake recording" at bounding box center [360, 331] width 62 height 9
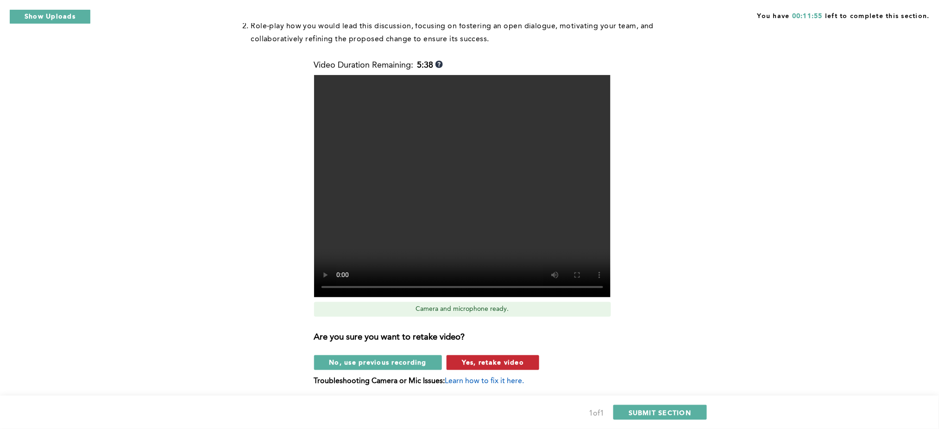
click at [482, 322] on span "Yes, retake video" at bounding box center [493, 362] width 62 height 9
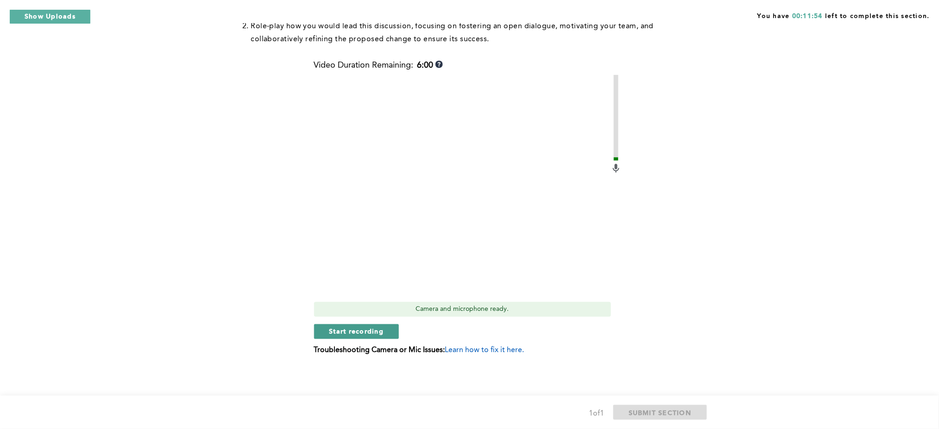
click at [364, 322] on span "Start recording" at bounding box center [356, 331] width 55 height 9
click at [360, 322] on span "Stop recording" at bounding box center [356, 331] width 54 height 9
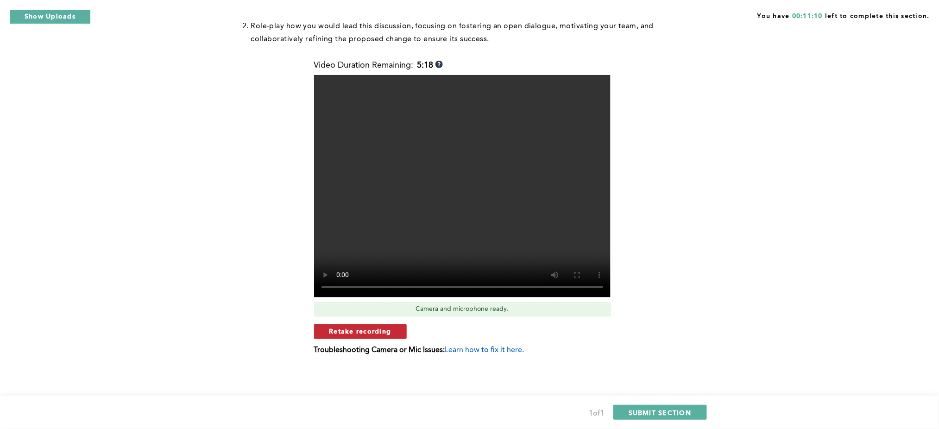
click at [353, 322] on span "Retake recording" at bounding box center [360, 331] width 62 height 9
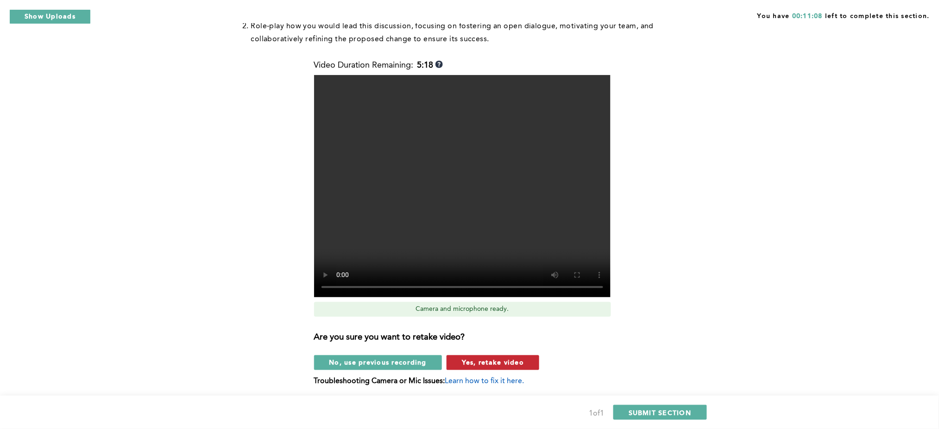
click at [502, 322] on span "Yes, retake video" at bounding box center [493, 362] width 62 height 9
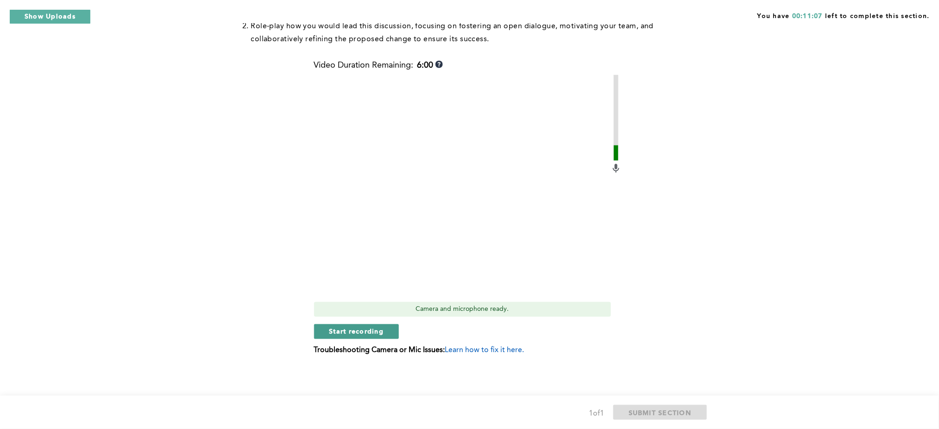
click at [375, 322] on span "Start recording" at bounding box center [356, 331] width 55 height 9
click at [367, 322] on span "Stop recording" at bounding box center [356, 331] width 54 height 9
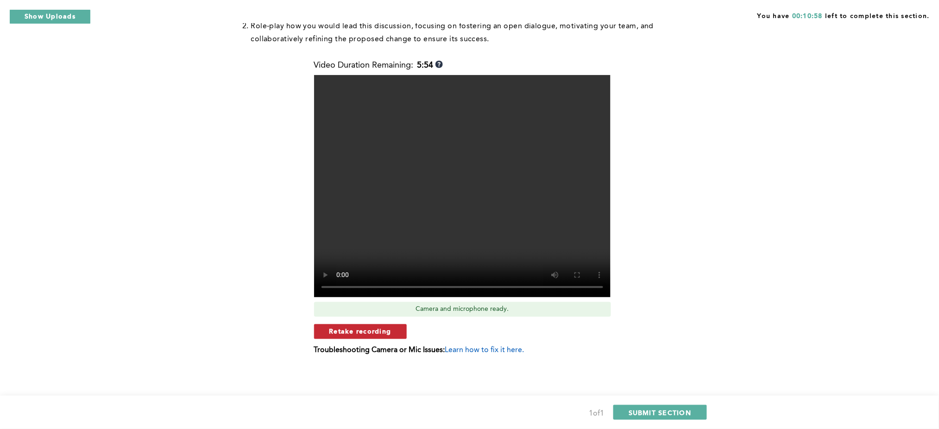
click at [372, 322] on span "Retake recording" at bounding box center [360, 331] width 62 height 9
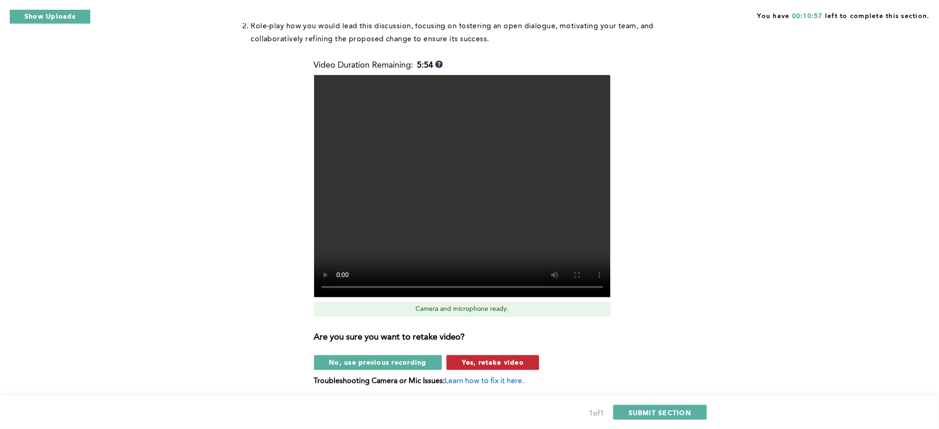
click at [495, 322] on span "Yes, retake video" at bounding box center [493, 362] width 62 height 9
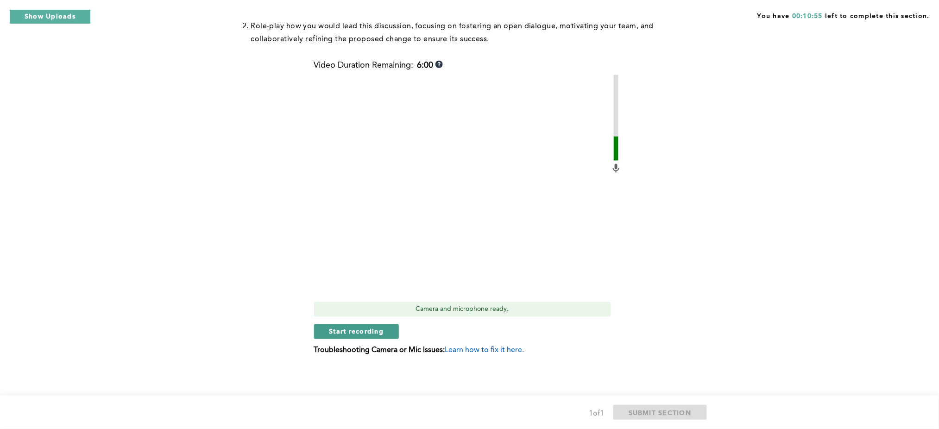
click at [362, 322] on span "Start recording" at bounding box center [356, 331] width 55 height 9
click at [360, 322] on span "Stop recording" at bounding box center [356, 331] width 54 height 9
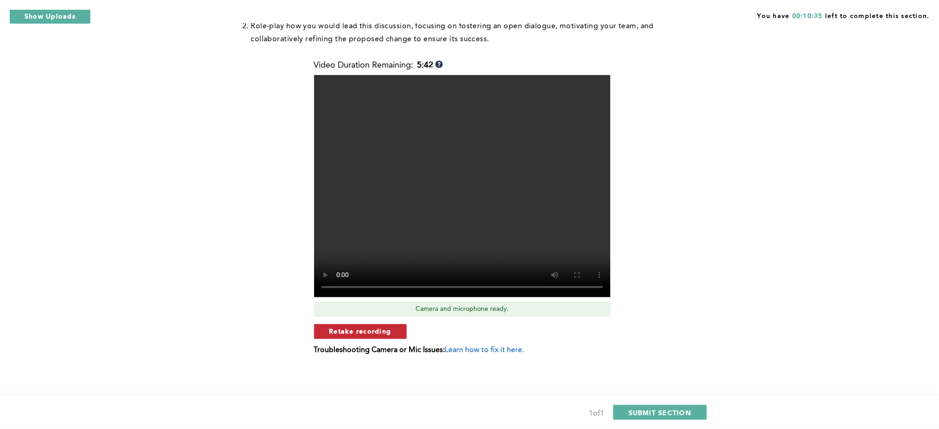
click at [350, 322] on span "Retake recording" at bounding box center [360, 331] width 62 height 9
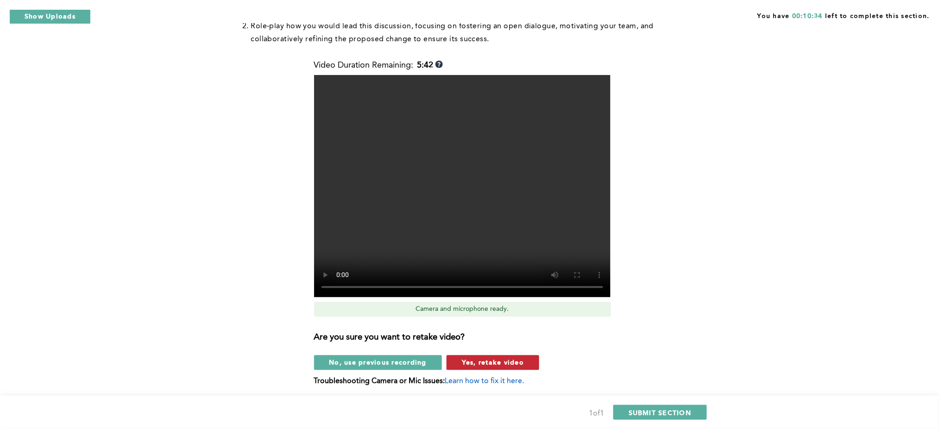
click at [500, 322] on span "Yes, retake video" at bounding box center [493, 362] width 62 height 9
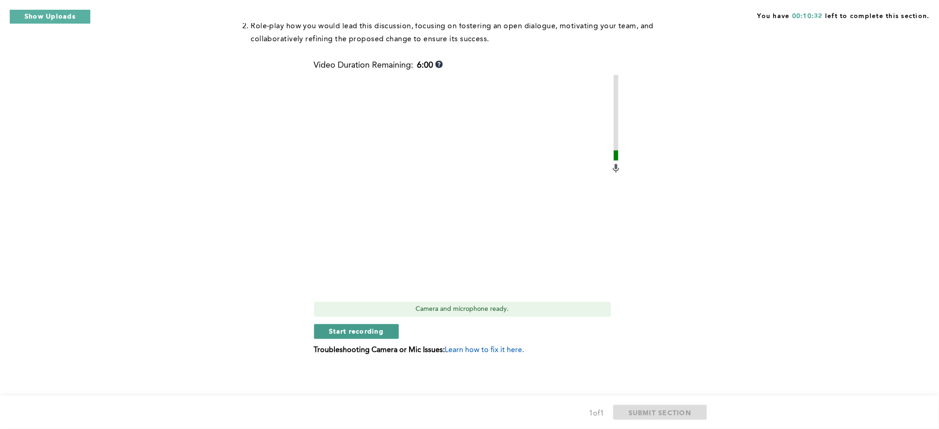
click at [362, 322] on span "Start recording" at bounding box center [356, 331] width 55 height 9
click at [369, 322] on span "Stop recording" at bounding box center [356, 331] width 54 height 9
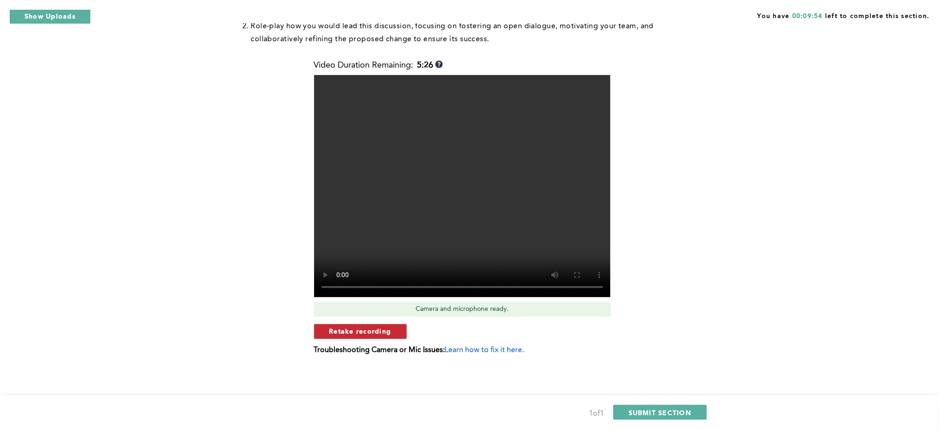
click at [379, 322] on span "Retake recording" at bounding box center [360, 331] width 62 height 9
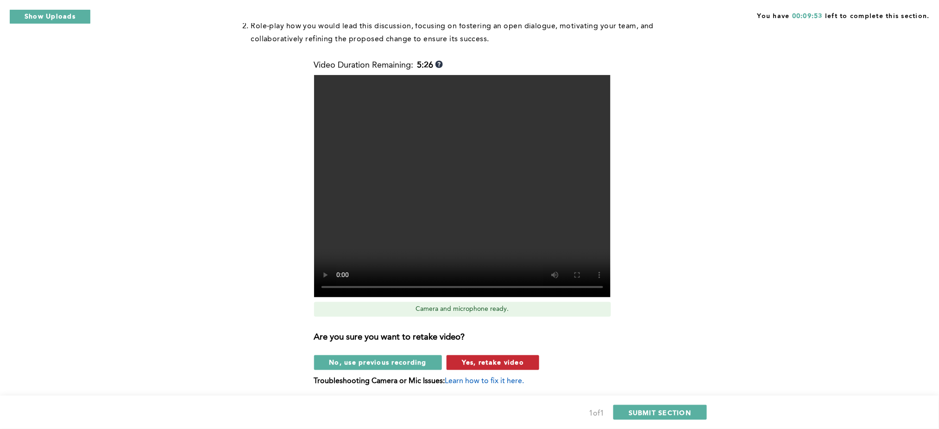
click at [491, 322] on span "Yes, retake video" at bounding box center [493, 362] width 62 height 9
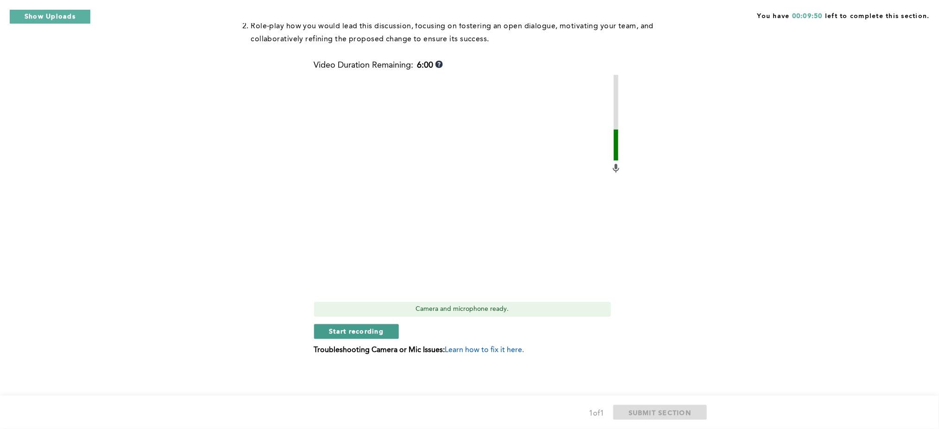
click at [347, 322] on span "Start recording" at bounding box center [356, 331] width 55 height 9
click at [347, 322] on span "Stop recording" at bounding box center [356, 331] width 54 height 9
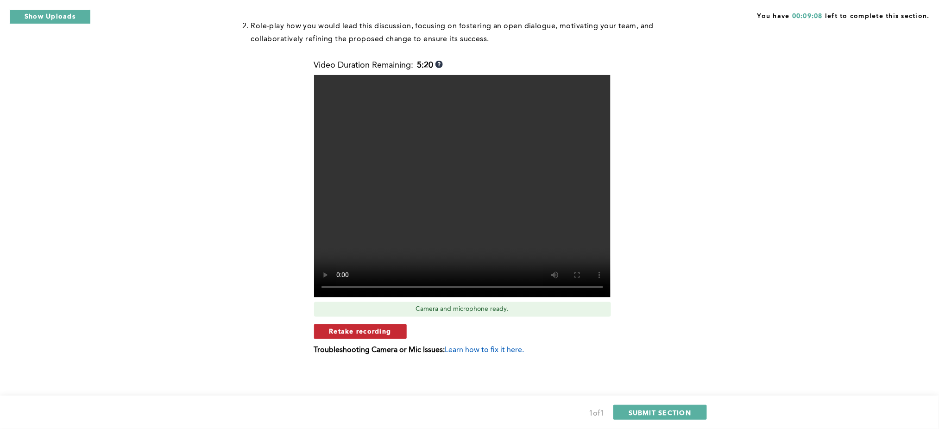
click at [381, 322] on span "Retake recording" at bounding box center [360, 331] width 62 height 9
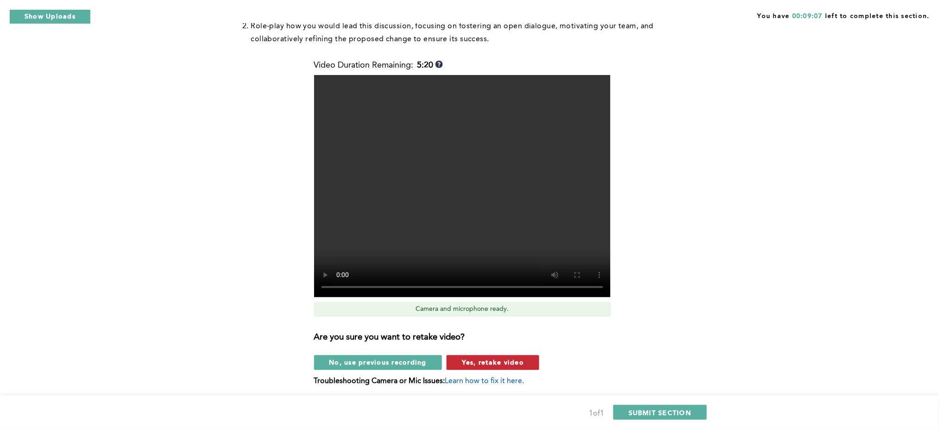
click at [480, 322] on span "Yes, retake video" at bounding box center [493, 362] width 62 height 9
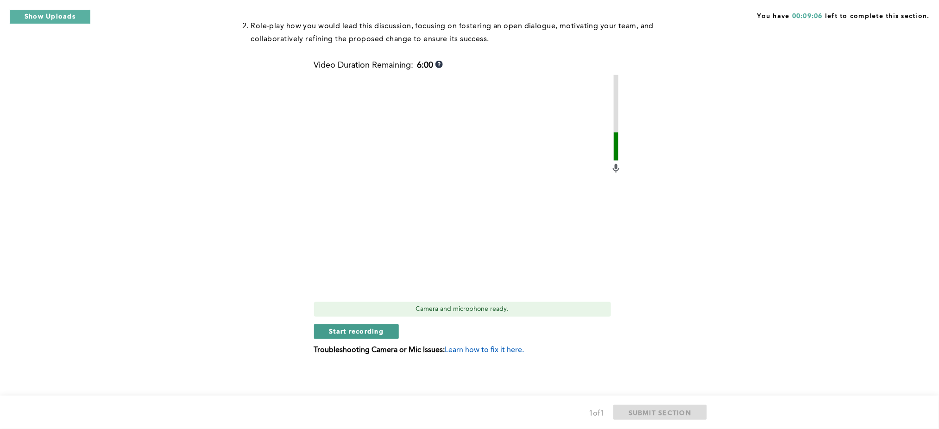
click at [365, 322] on span "Start recording" at bounding box center [356, 331] width 55 height 9
click at [365, 322] on span "Stop recording" at bounding box center [356, 331] width 54 height 9
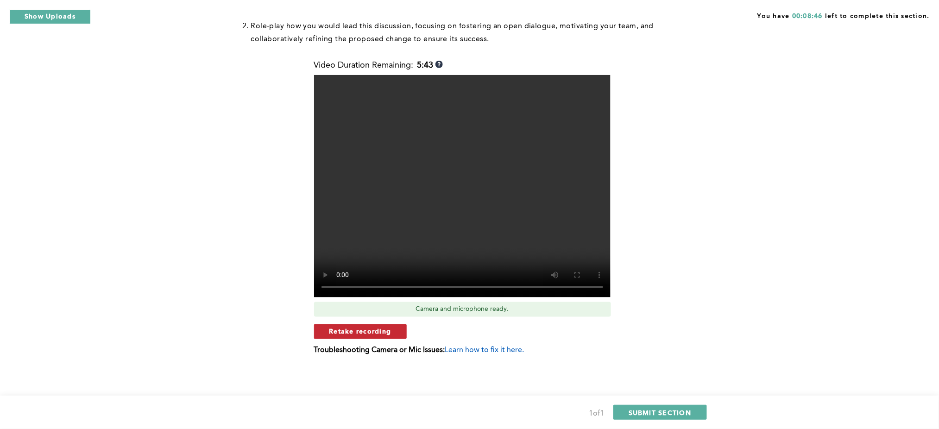
click at [362, 322] on span "Retake recording" at bounding box center [360, 331] width 62 height 9
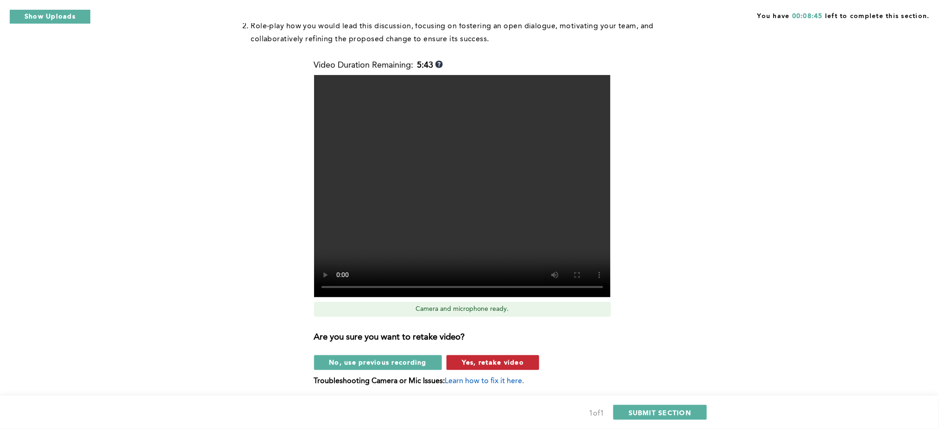
click at [508, 322] on span "Yes, retake video" at bounding box center [493, 362] width 62 height 9
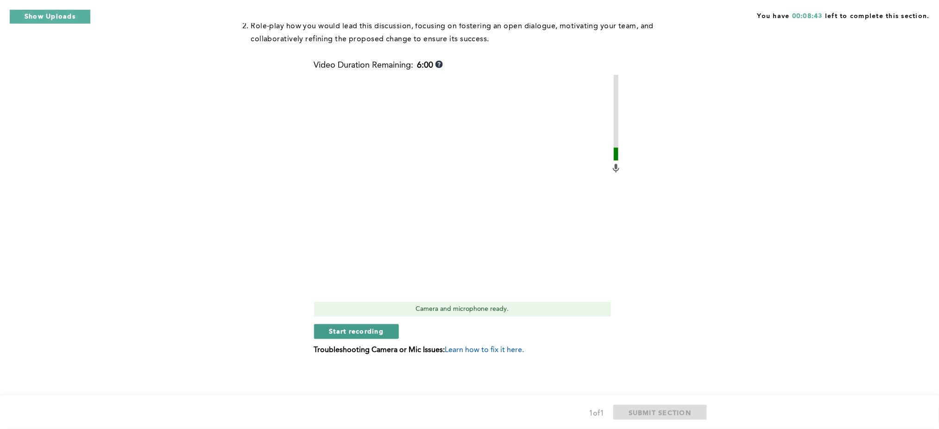
click at [354, 322] on span "Start recording" at bounding box center [356, 331] width 55 height 9
click at [361, 322] on span "Stop recording" at bounding box center [356, 331] width 54 height 9
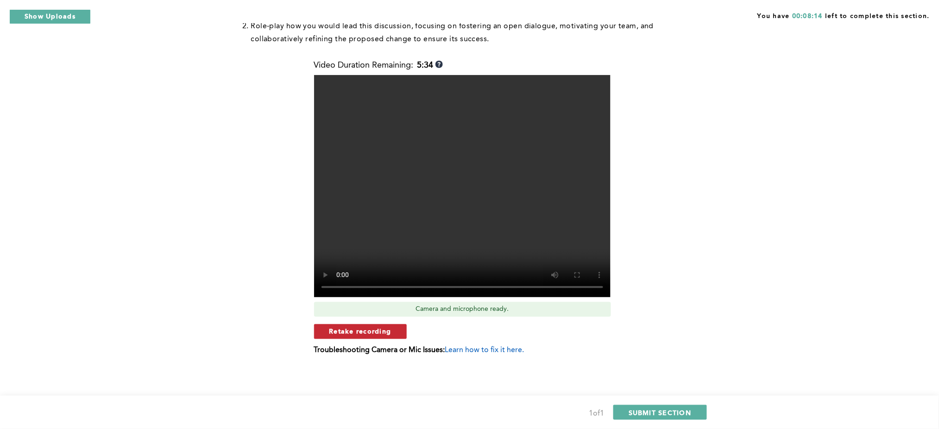
click at [372, 322] on span "Retake recording" at bounding box center [360, 331] width 62 height 9
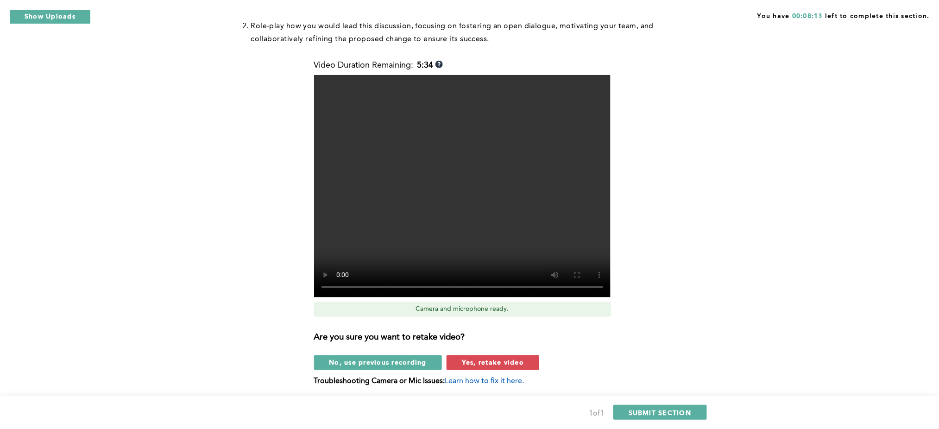
click at [483, 322] on span "Yes, retake video" at bounding box center [493, 362] width 62 height 9
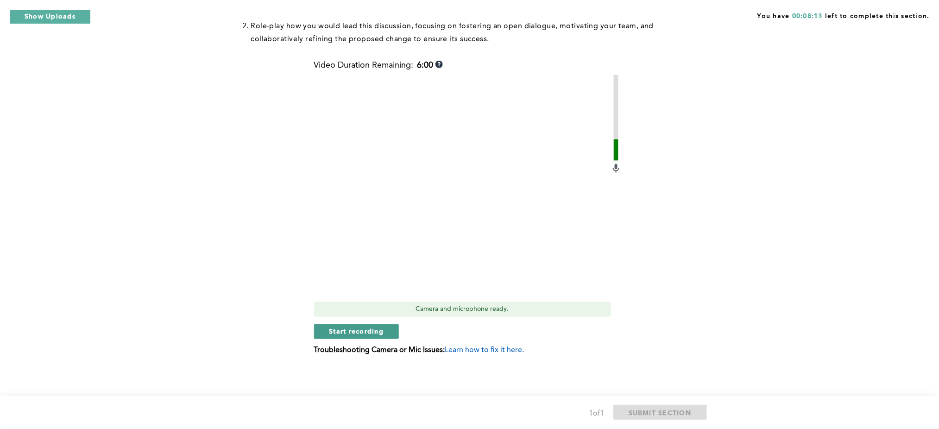
click at [357, 322] on button "Start recording" at bounding box center [356, 331] width 85 height 15
click at [376, 322] on span "Stop recording" at bounding box center [356, 331] width 54 height 9
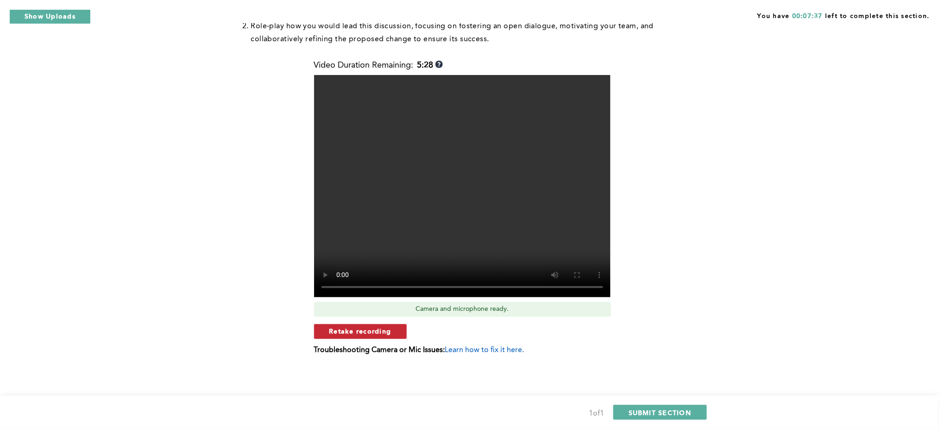
click at [370, 322] on button "Retake recording" at bounding box center [360, 331] width 93 height 15
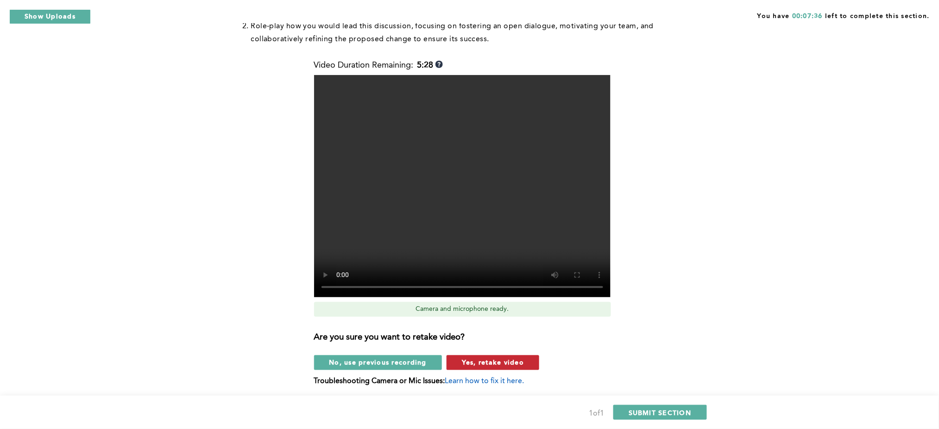
click at [474, 322] on span "Yes, retake video" at bounding box center [493, 362] width 62 height 9
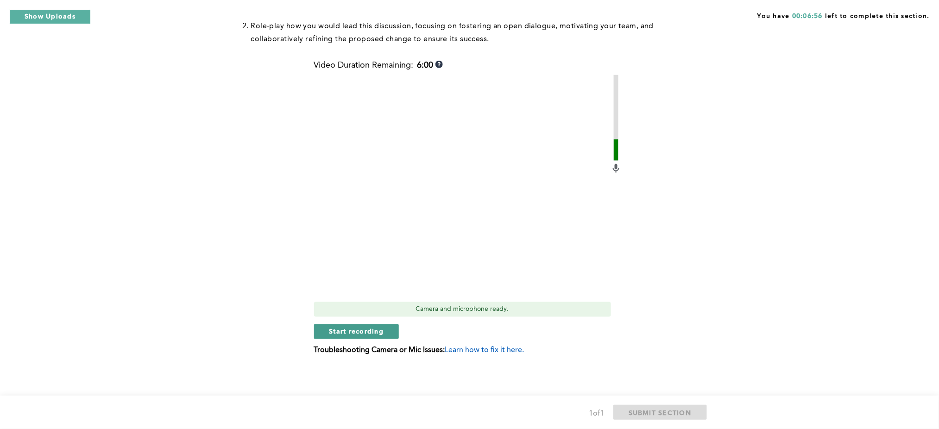
click at [378, 322] on span "Start recording" at bounding box center [356, 331] width 55 height 9
click at [358, 322] on span "Stop recording" at bounding box center [356, 331] width 54 height 9
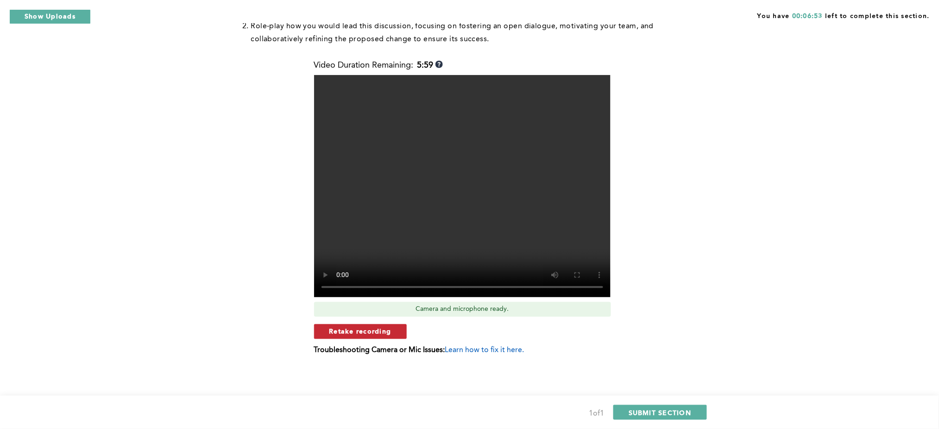
click at [369, 322] on span "Retake recording" at bounding box center [360, 331] width 62 height 9
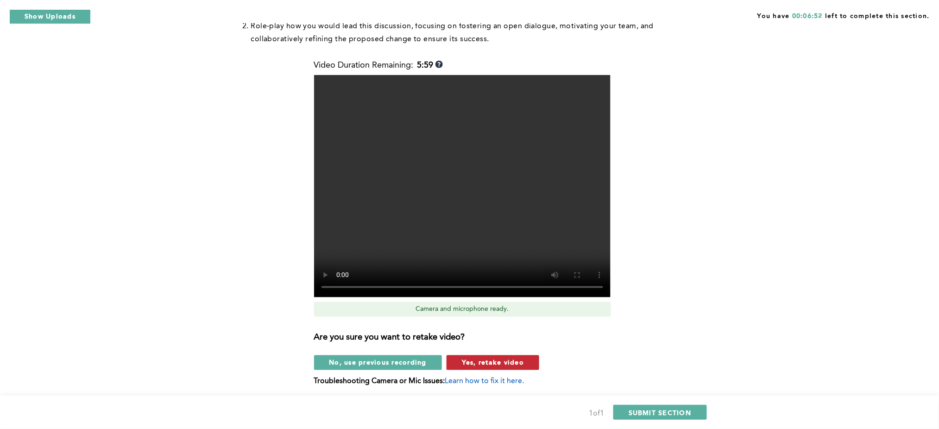
click at [467, 322] on span "Yes, retake video" at bounding box center [493, 362] width 62 height 9
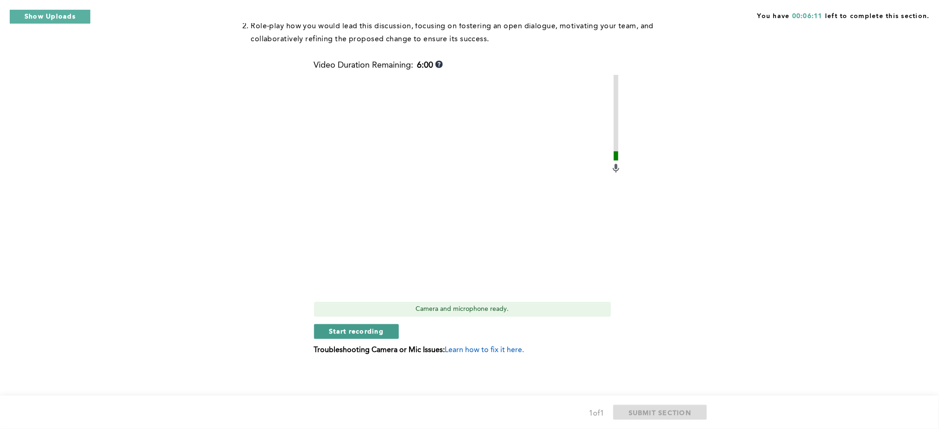
click at [371, 322] on span "Start recording" at bounding box center [356, 331] width 55 height 9
click at [373, 322] on span "Stop recording" at bounding box center [356, 331] width 54 height 9
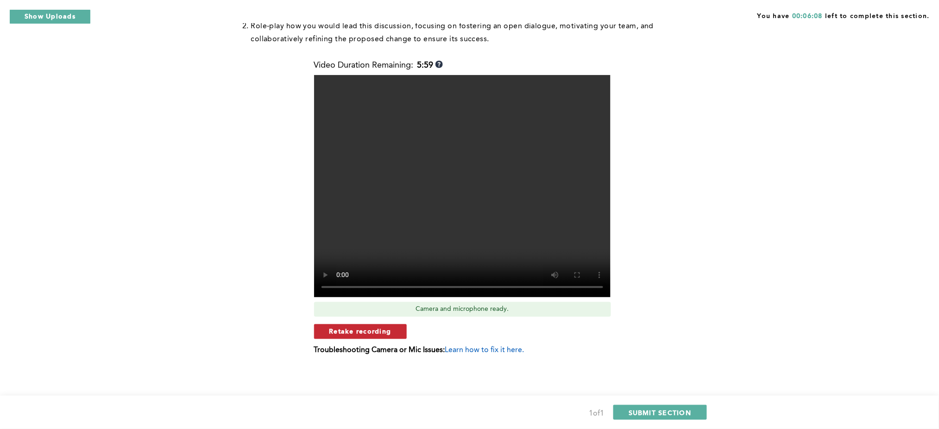
click at [373, 322] on span "Retake recording" at bounding box center [360, 331] width 62 height 9
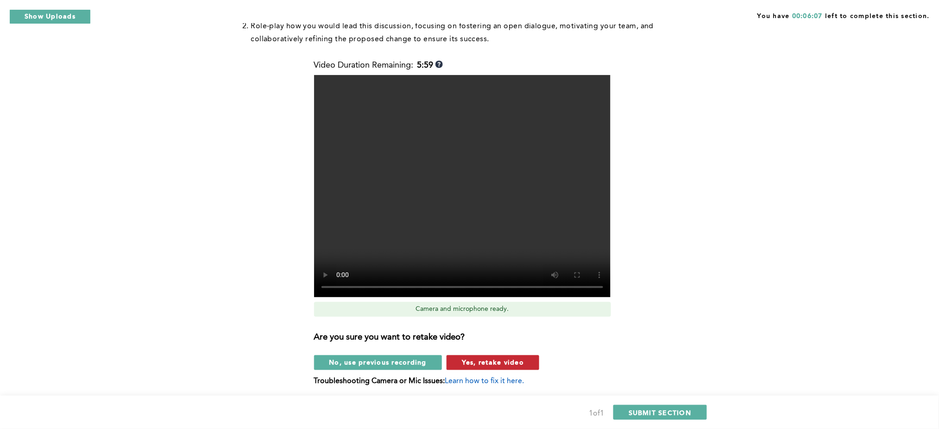
click at [485, 322] on span "Yes, retake video" at bounding box center [493, 362] width 62 height 9
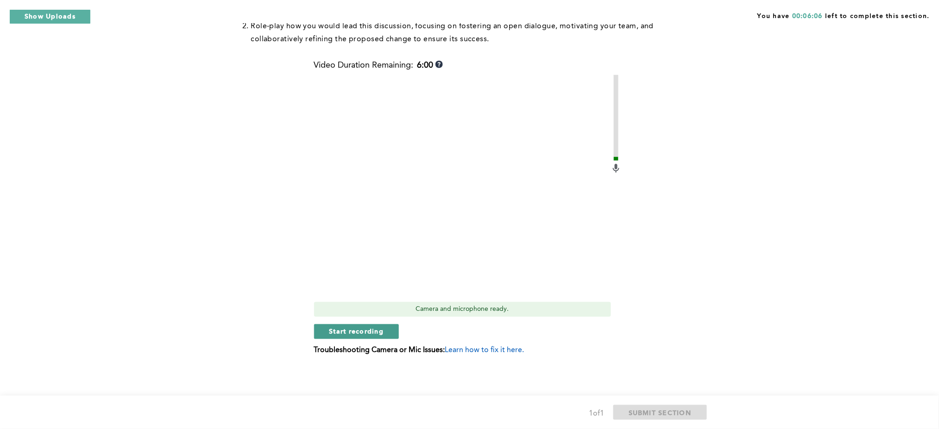
click at [344, 322] on span "Start recording" at bounding box center [356, 331] width 55 height 9
click at [366, 322] on span "Stop recording" at bounding box center [356, 331] width 54 height 9
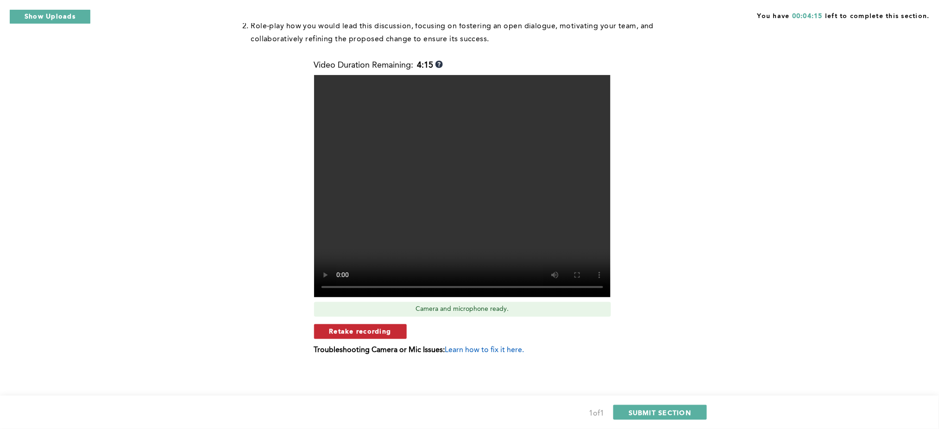
click at [380, 322] on span "Retake recording" at bounding box center [360, 331] width 62 height 9
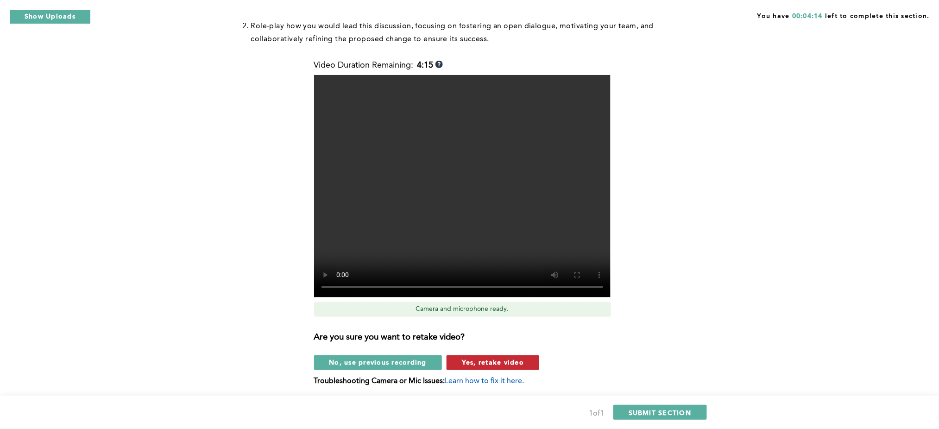
click at [503, 322] on span "Yes, retake video" at bounding box center [493, 362] width 62 height 9
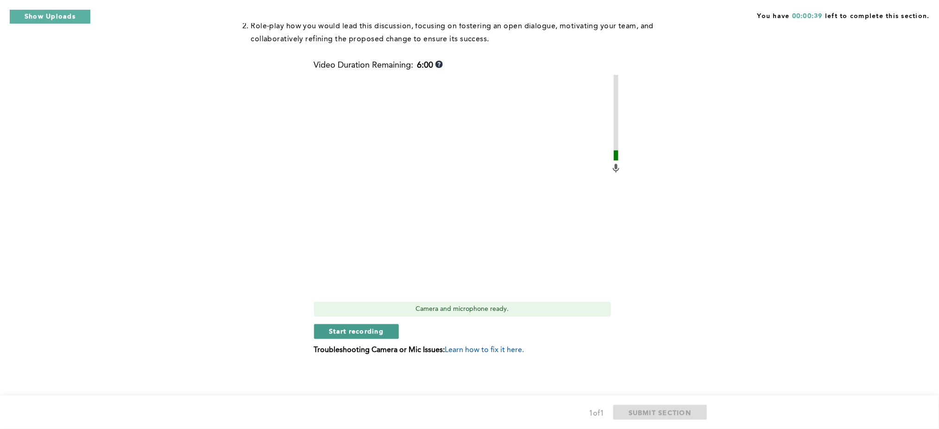
click at [379, 322] on span "Start recording" at bounding box center [356, 331] width 55 height 9
click at [360, 322] on span "Stop recording" at bounding box center [356, 331] width 54 height 9
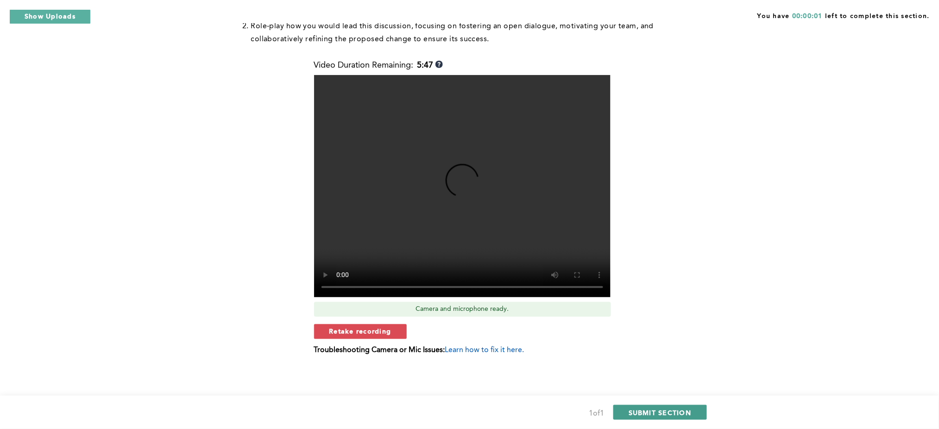
scroll to position [0, 0]
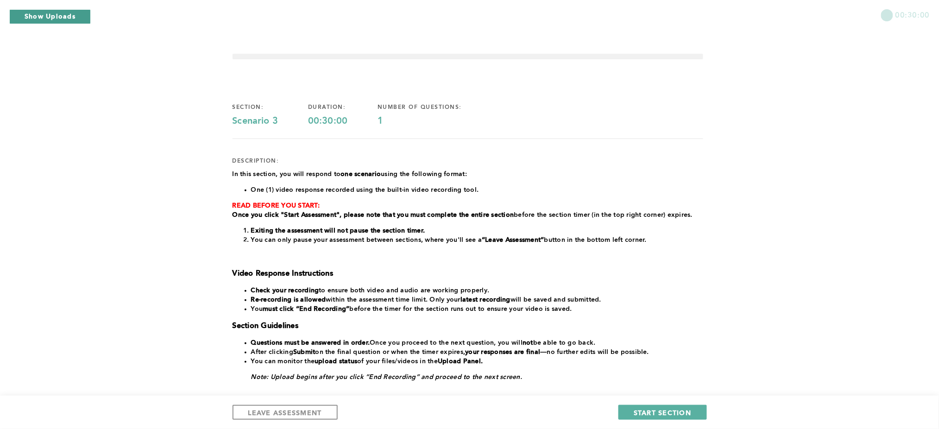
click at [47, 21] on button "Show Uploads" at bounding box center [50, 16] width 82 height 15
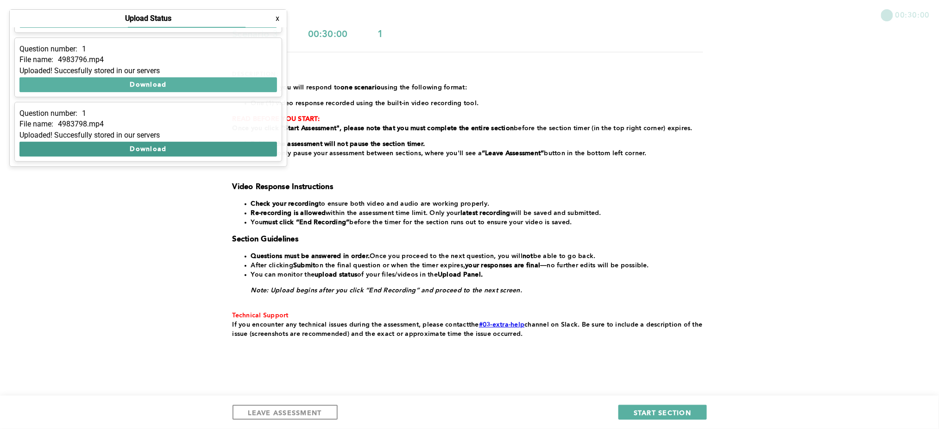
scroll to position [95, 0]
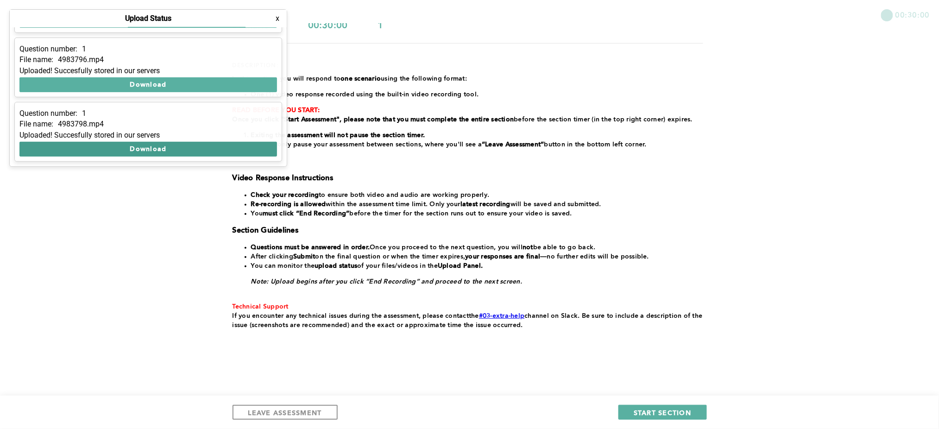
click at [158, 149] on button "Download" at bounding box center [148, 149] width 258 height 15
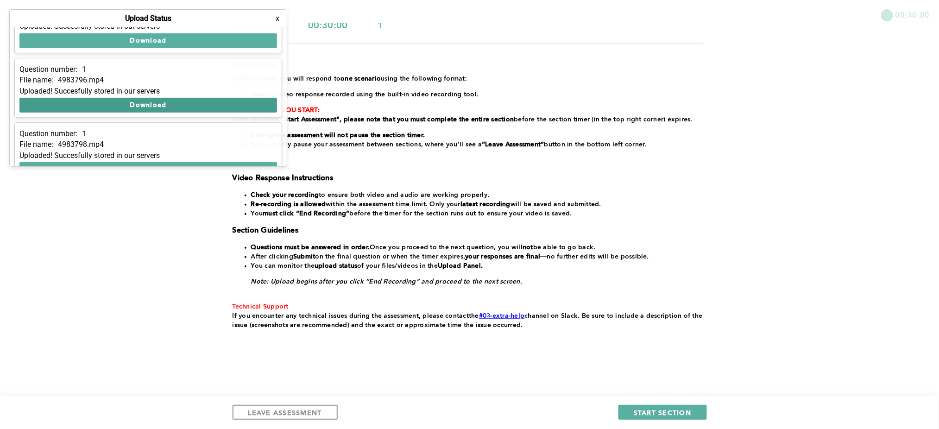
scroll to position [119, 0]
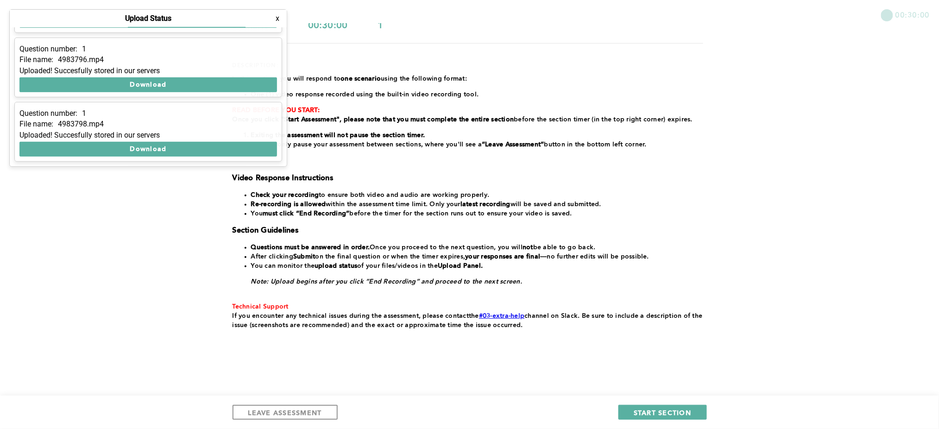
click at [279, 19] on button "x" at bounding box center [277, 18] width 9 height 9
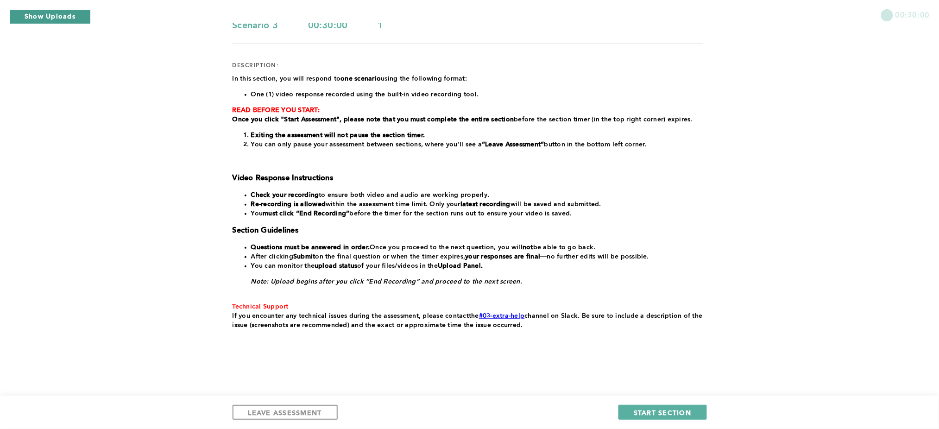
click at [67, 13] on button "Show Uploads" at bounding box center [50, 16] width 82 height 15
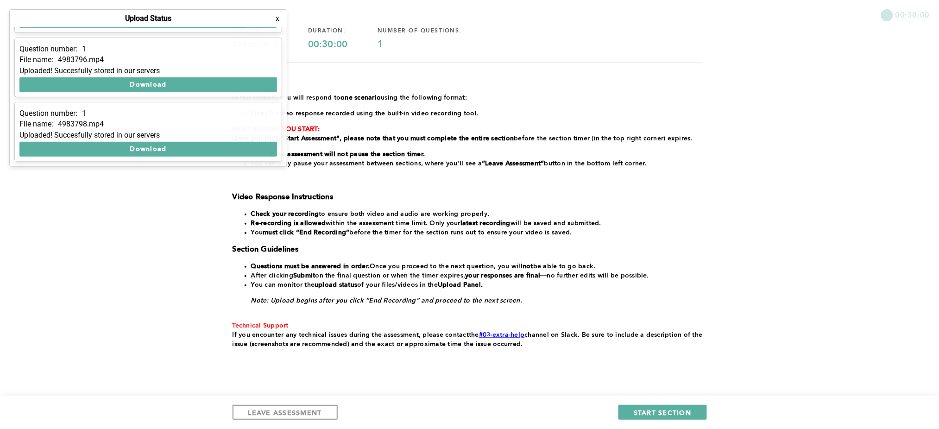
scroll to position [0, 0]
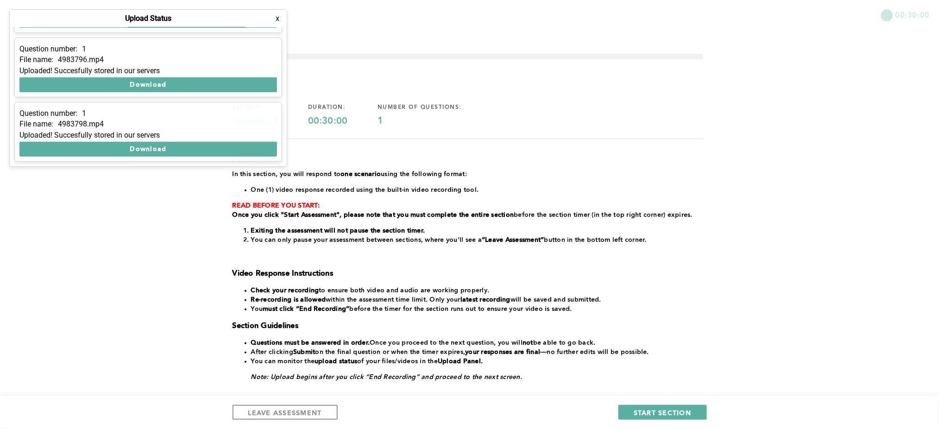
click at [277, 18] on button "x" at bounding box center [277, 18] width 9 height 9
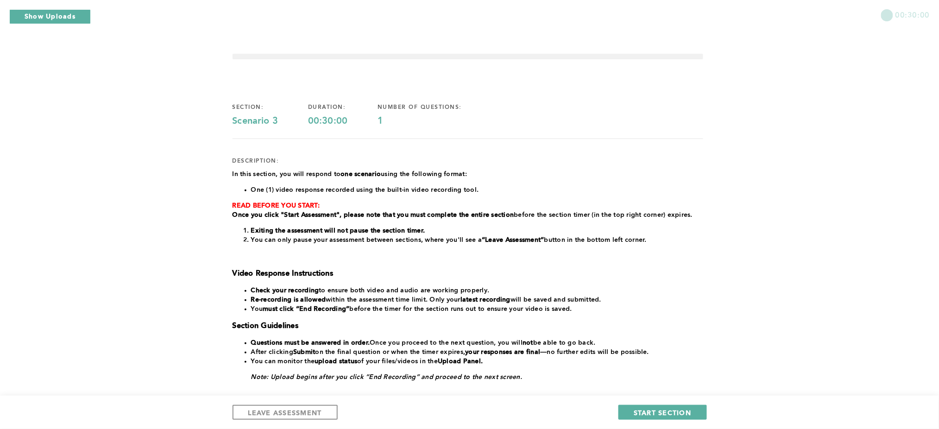
click at [44, 19] on button "Show Uploads" at bounding box center [50, 16] width 82 height 15
